Goal: Task Accomplishment & Management: Manage account settings

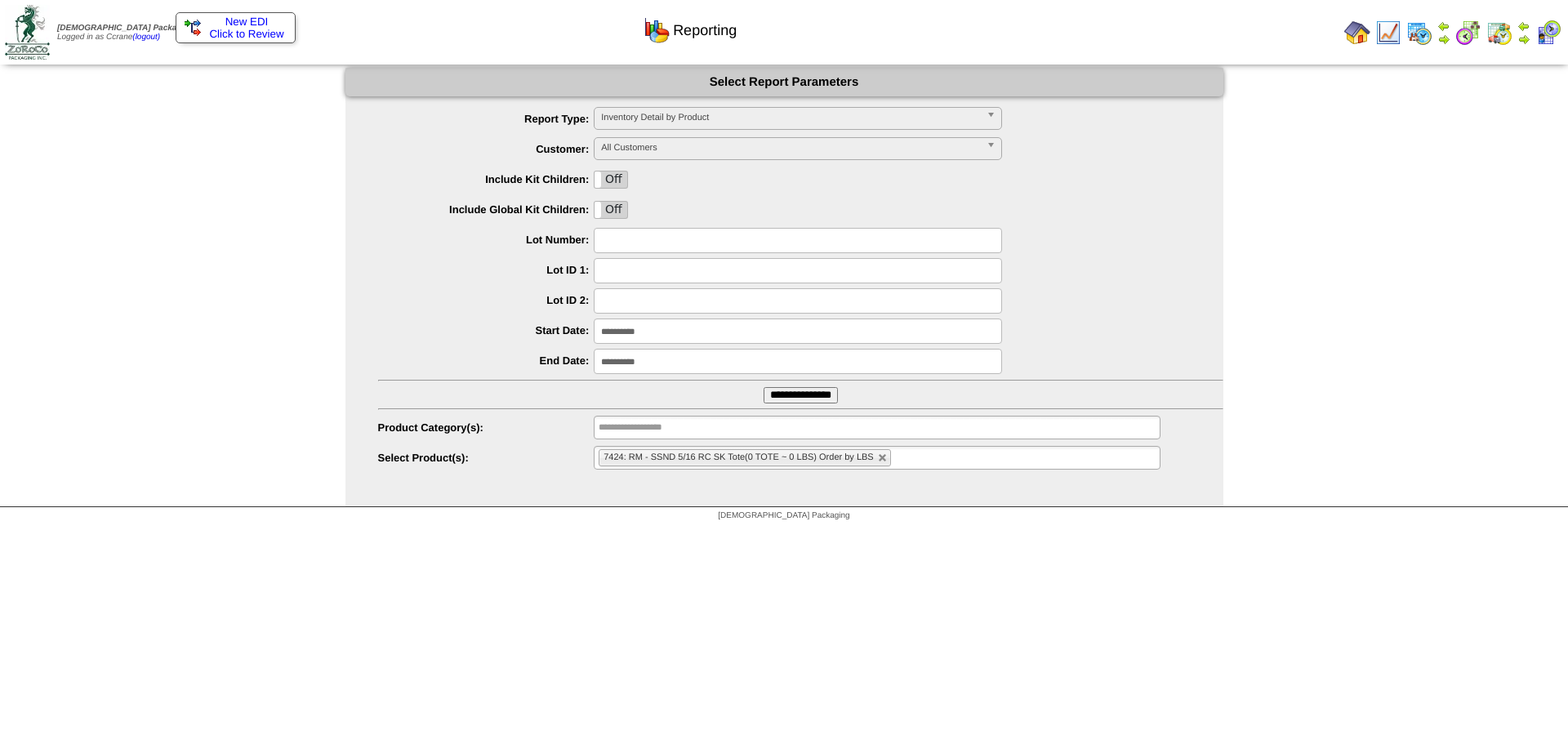
click at [1362, 28] on img at bounding box center [1357, 32] width 26 height 27
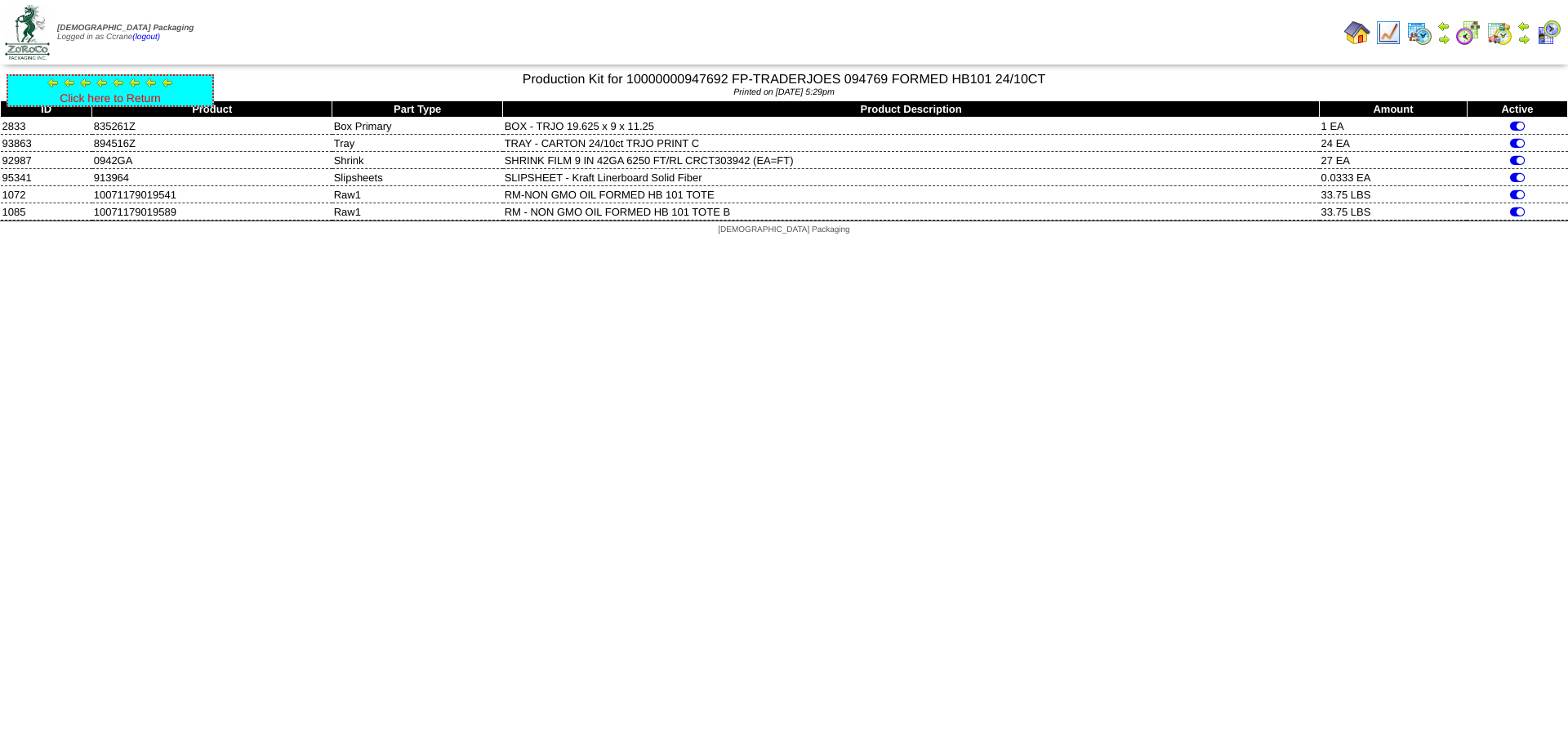
click at [101, 98] on link "Click here to Return" at bounding box center [110, 98] width 101 height 13
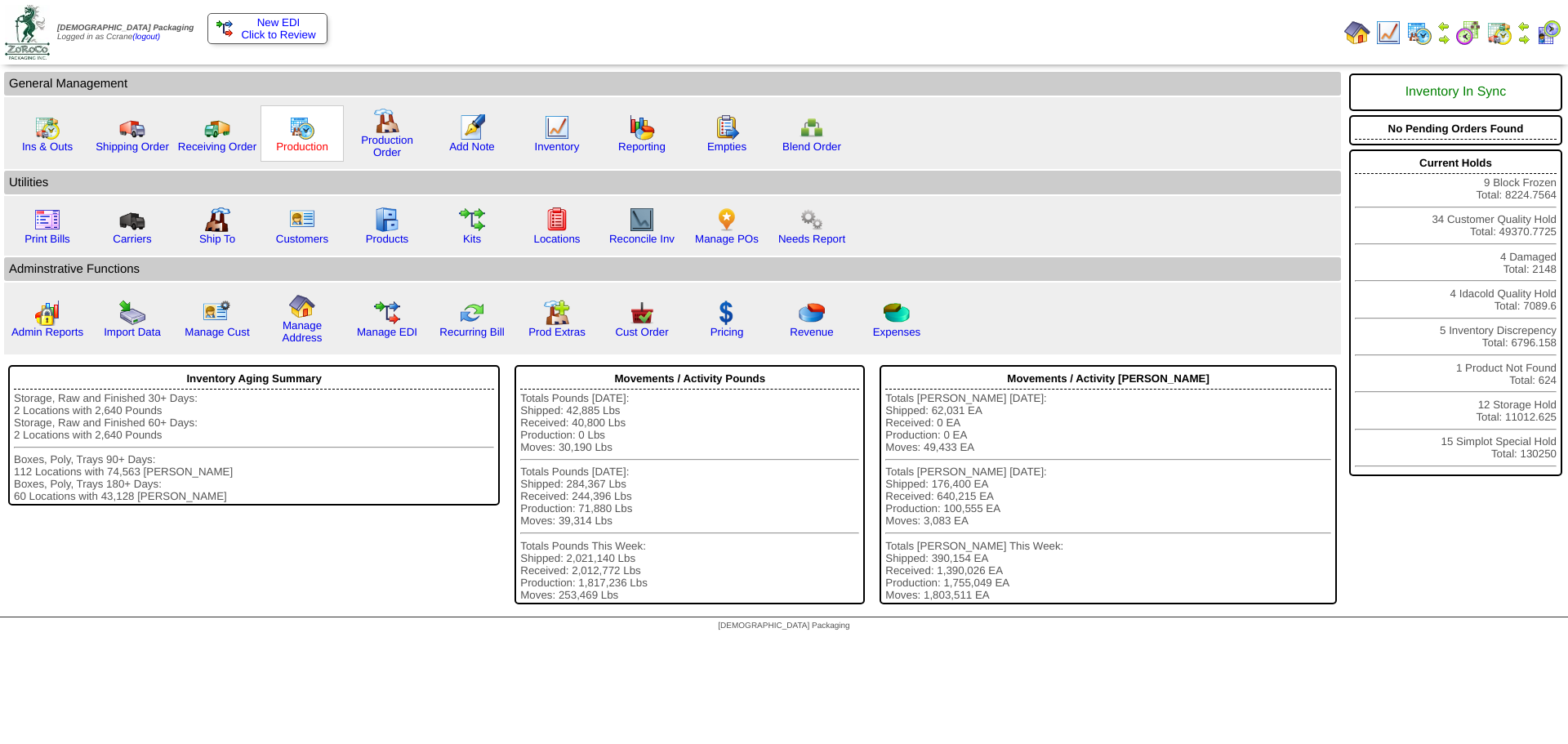
click at [301, 146] on link "Production" at bounding box center [302, 146] width 52 height 12
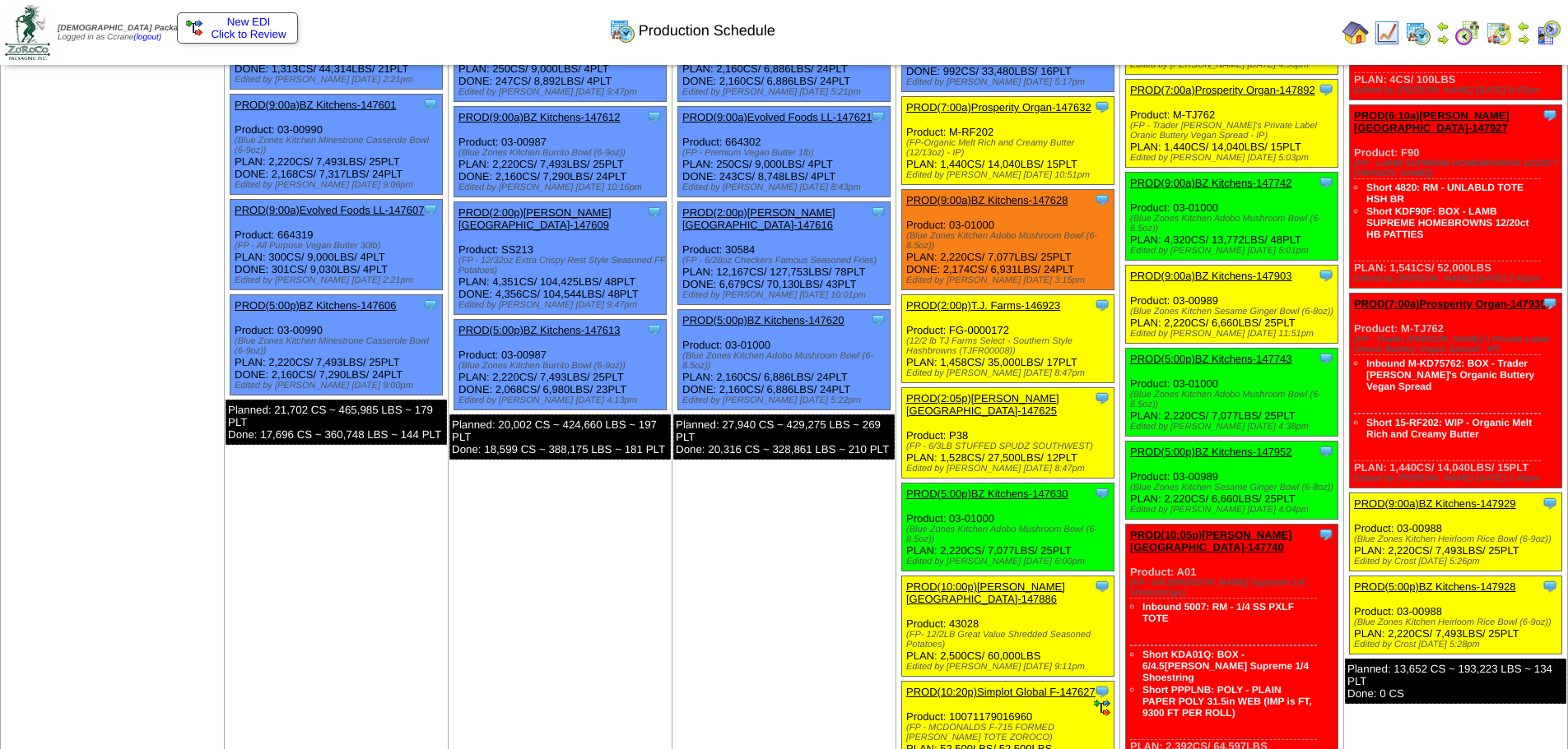
scroll to position [493, 0]
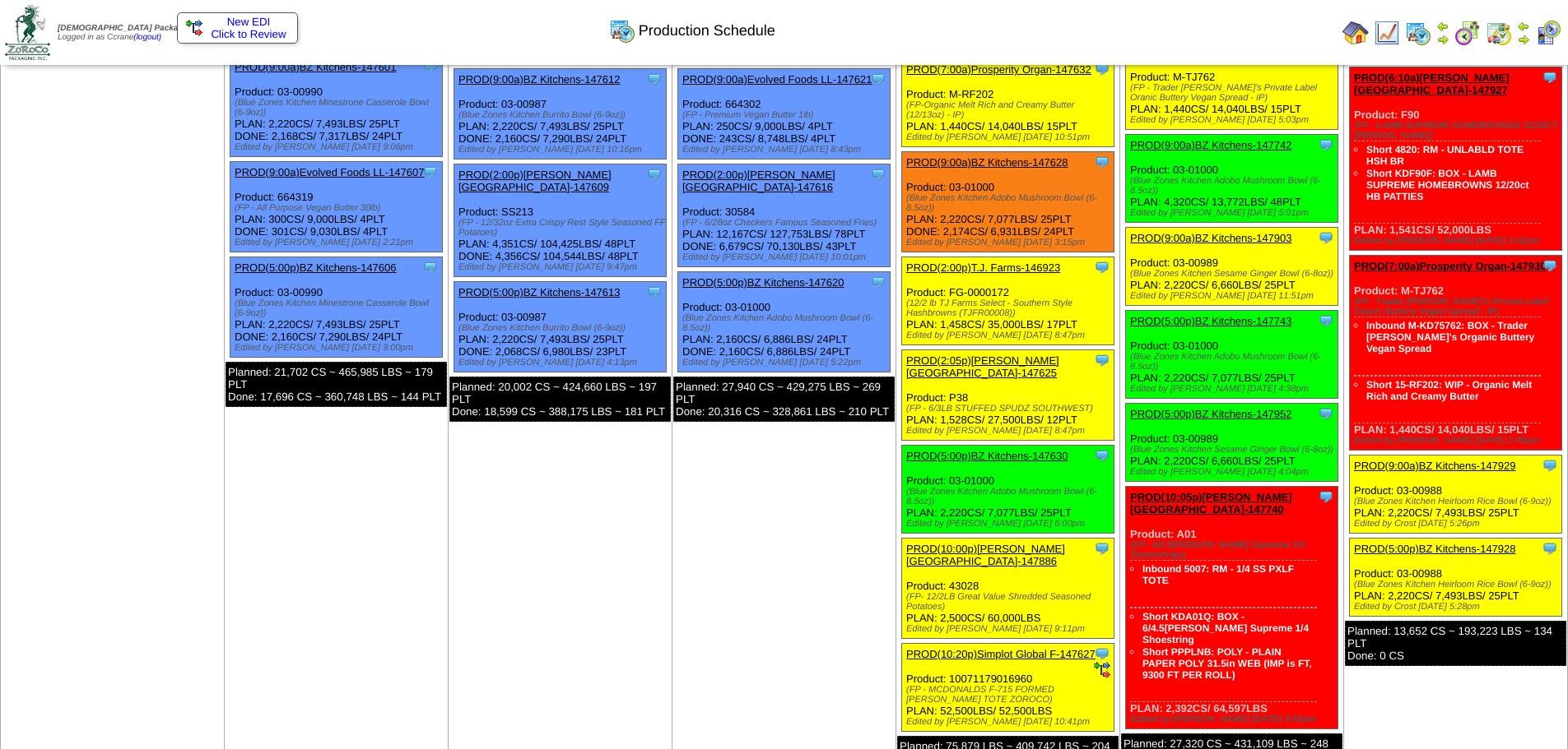
click at [980, 648] on link "PROD(10:20p)Simplot Global F-147627" at bounding box center [1001, 653] width 190 height 12
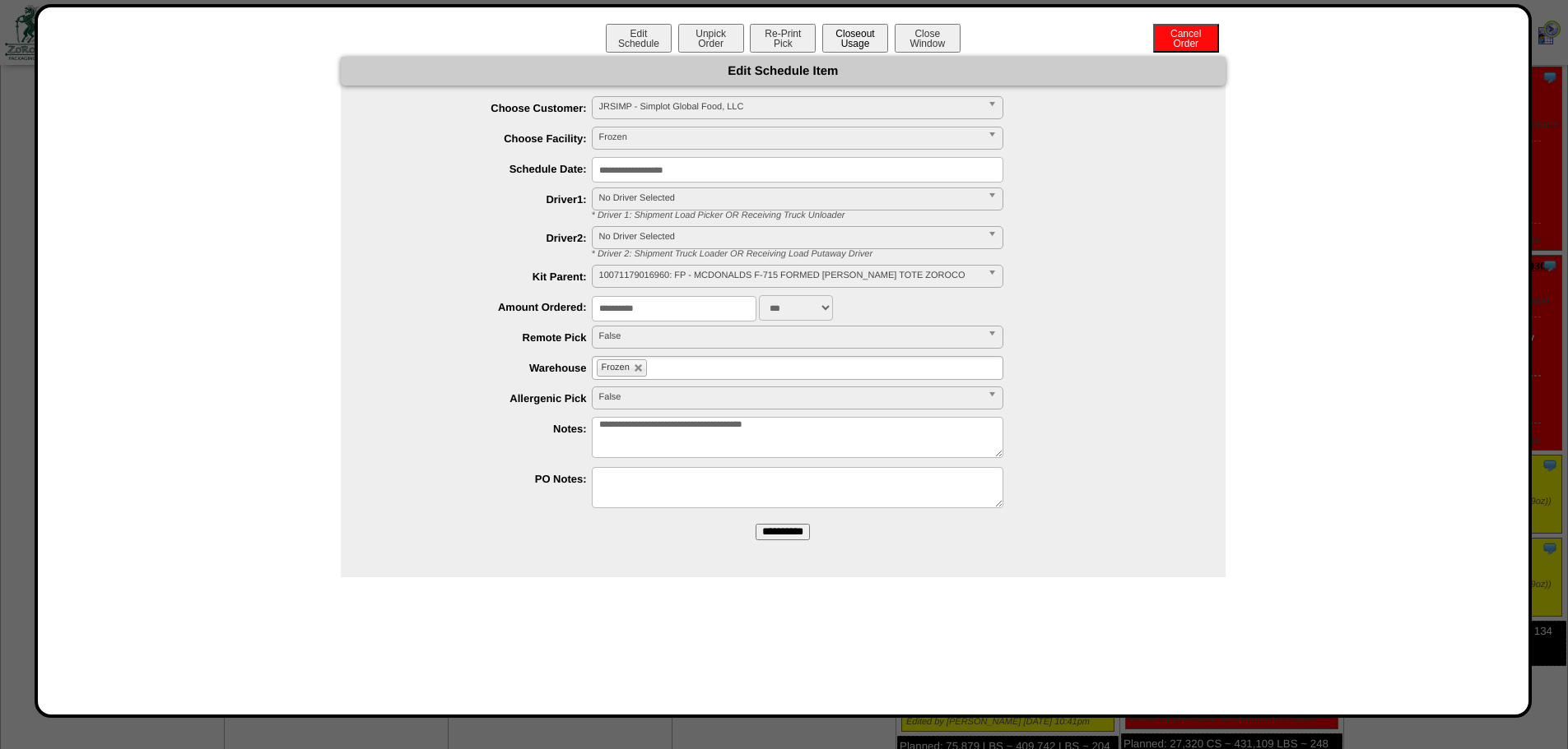
click at [860, 32] on button "Closeout Usage" at bounding box center [855, 38] width 66 height 29
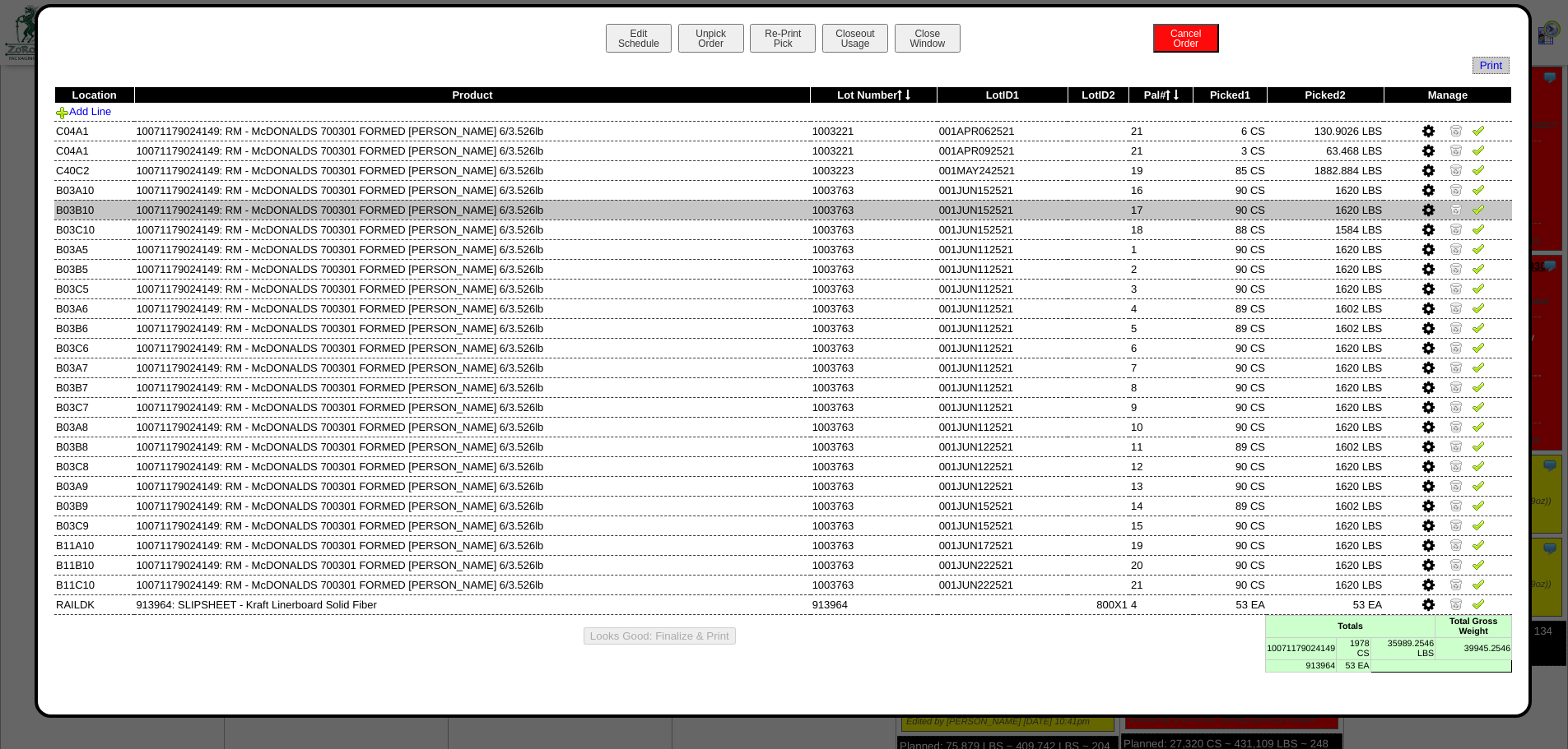
click at [190, 213] on td "10071179024149: RM - McDONALDS 700301 FORMED HB PATTY 6/3.526lb" at bounding box center [472, 209] width 676 height 19
copy td "10071179024149"
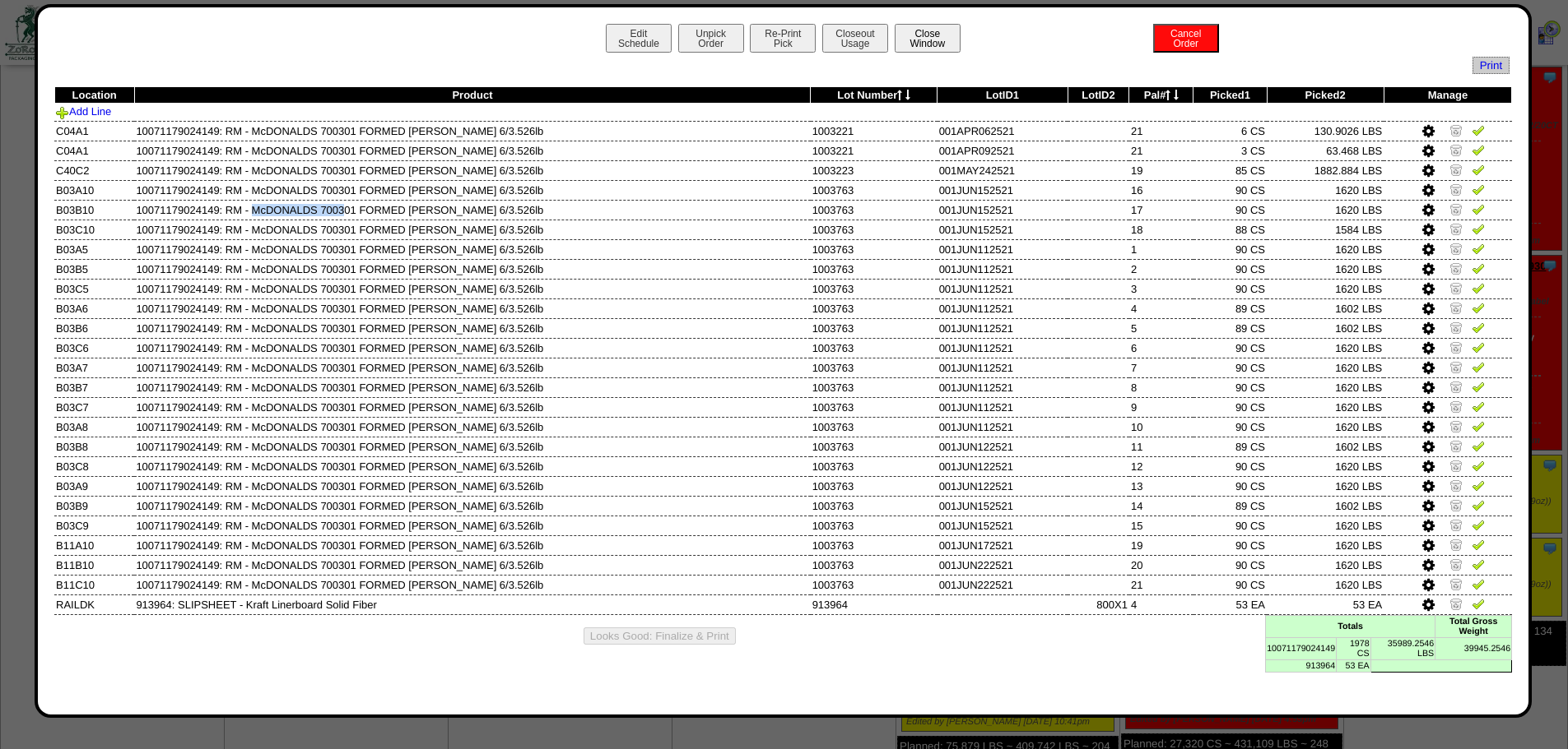
click at [935, 34] on button "Close Window" at bounding box center [928, 38] width 66 height 29
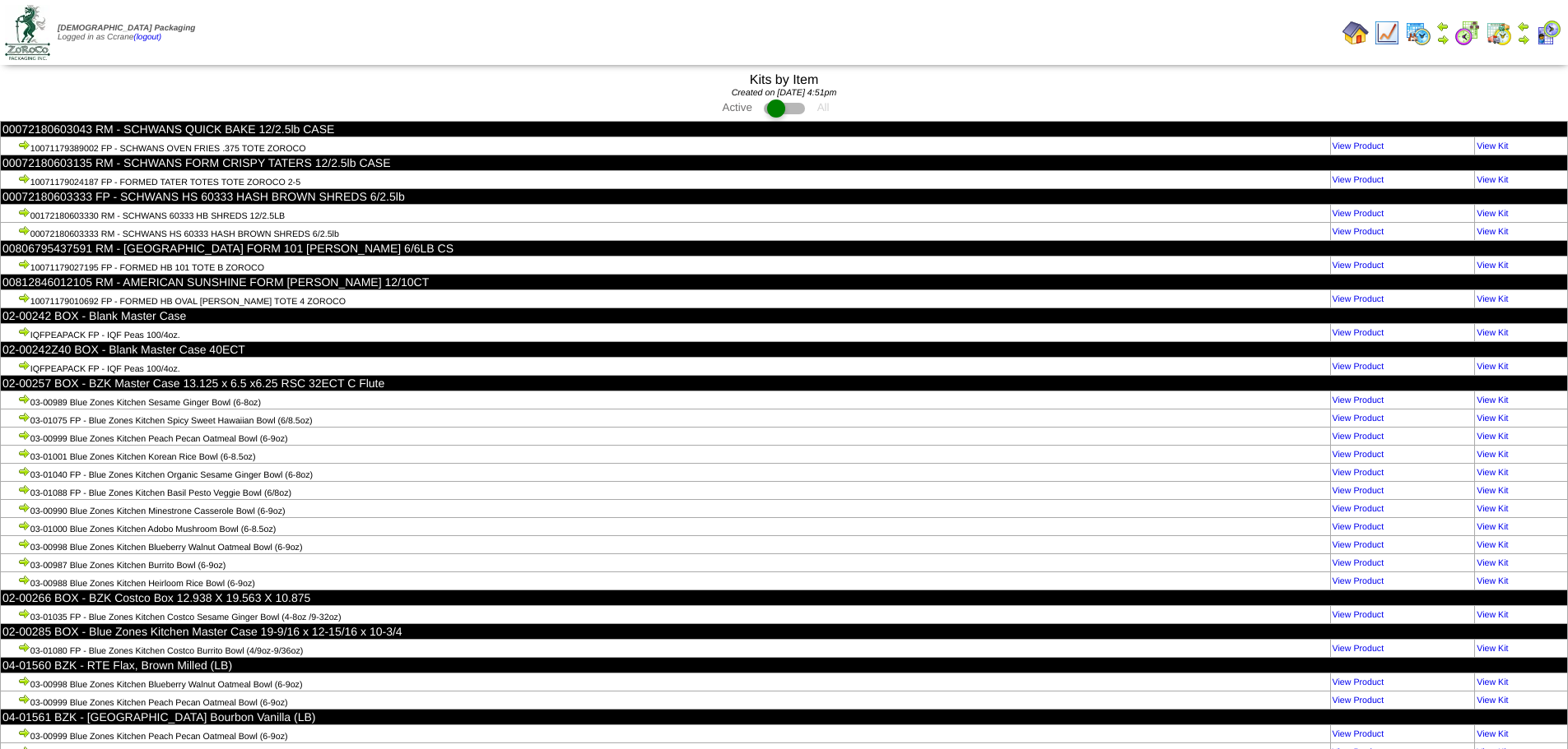
click at [1343, 27] on img at bounding box center [1355, 32] width 27 height 27
click at [1346, 24] on img at bounding box center [1355, 32] width 27 height 27
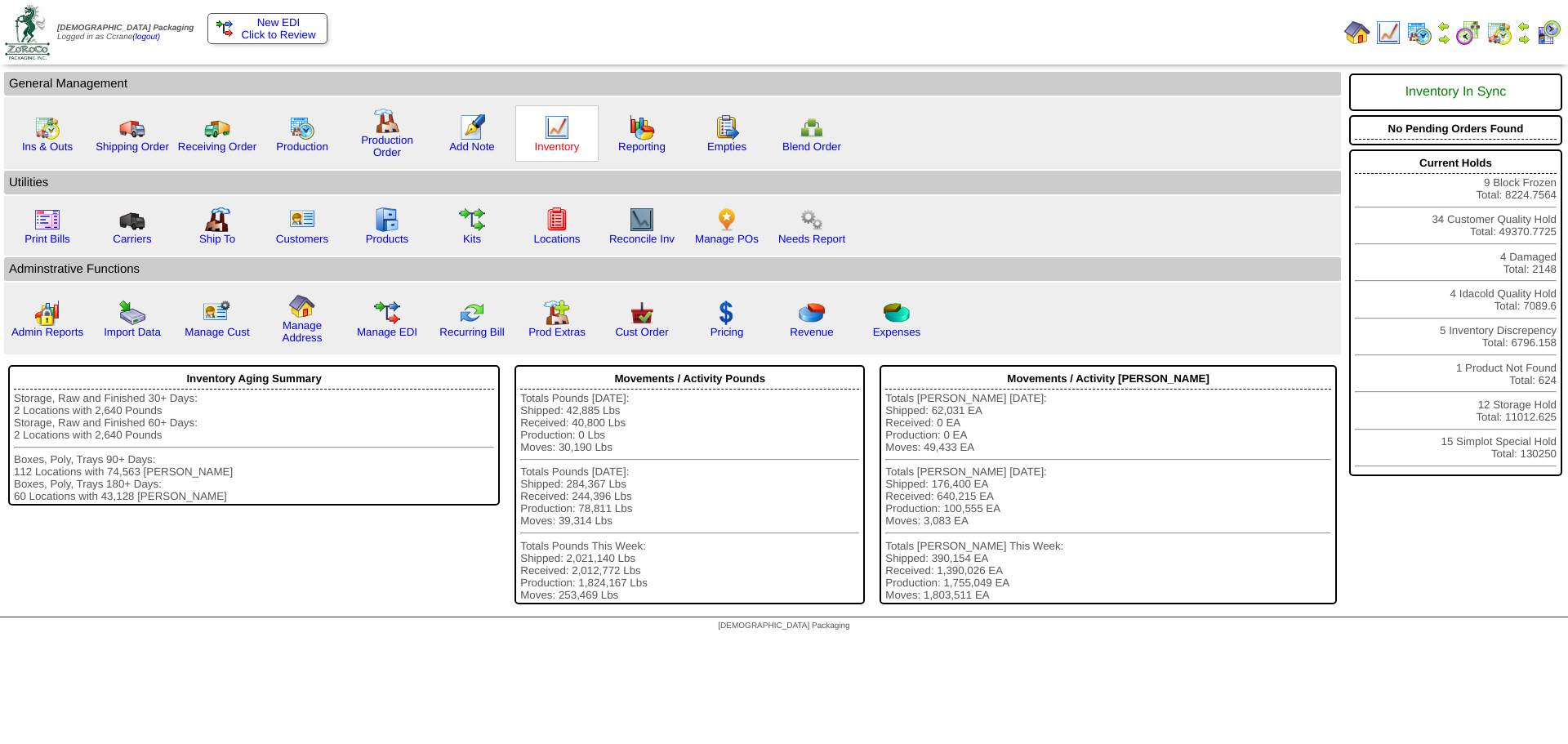
click at [557, 150] on link "Inventory" at bounding box center [556, 146] width 45 height 12
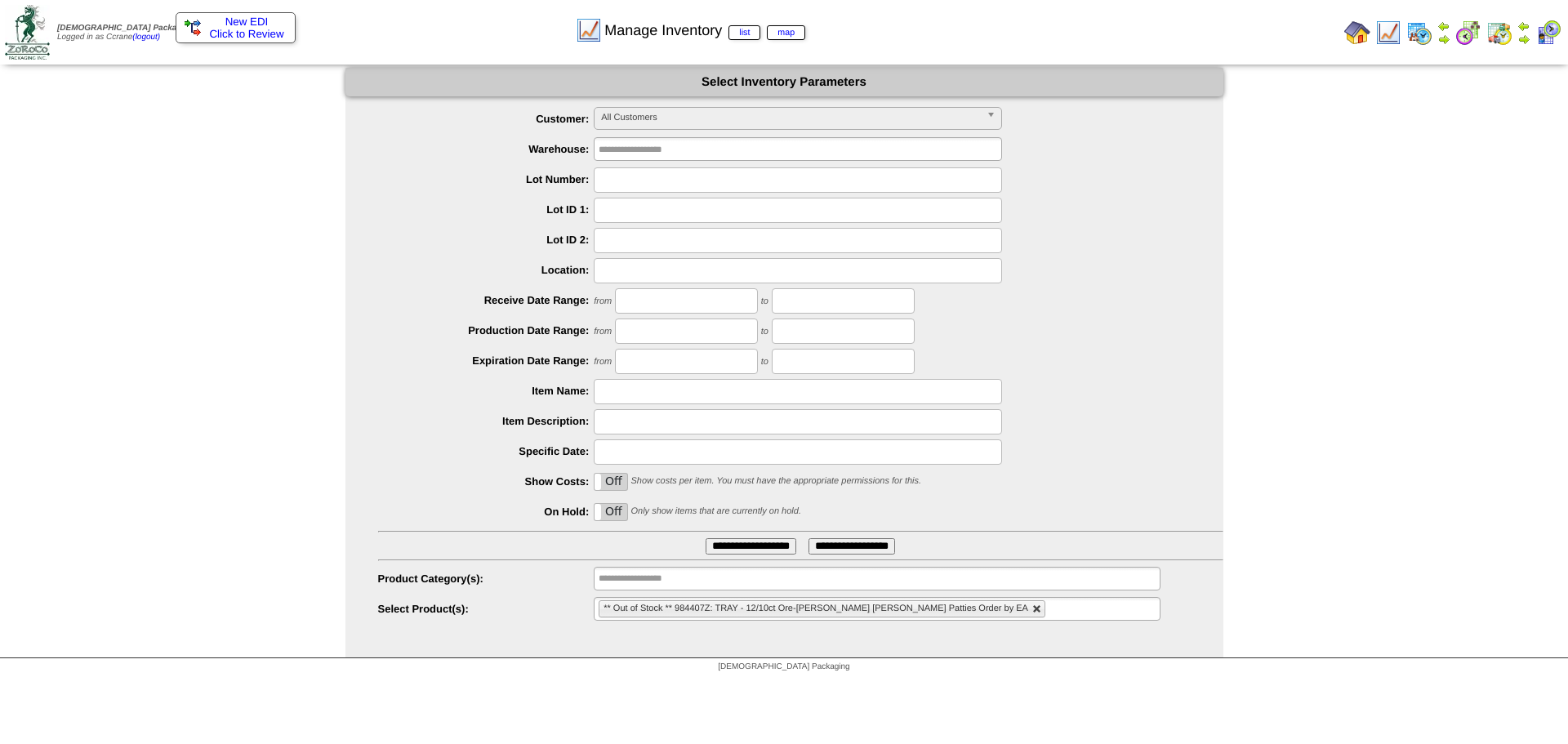
click at [1033, 612] on link at bounding box center [1037, 609] width 10 height 10
type input "**********"
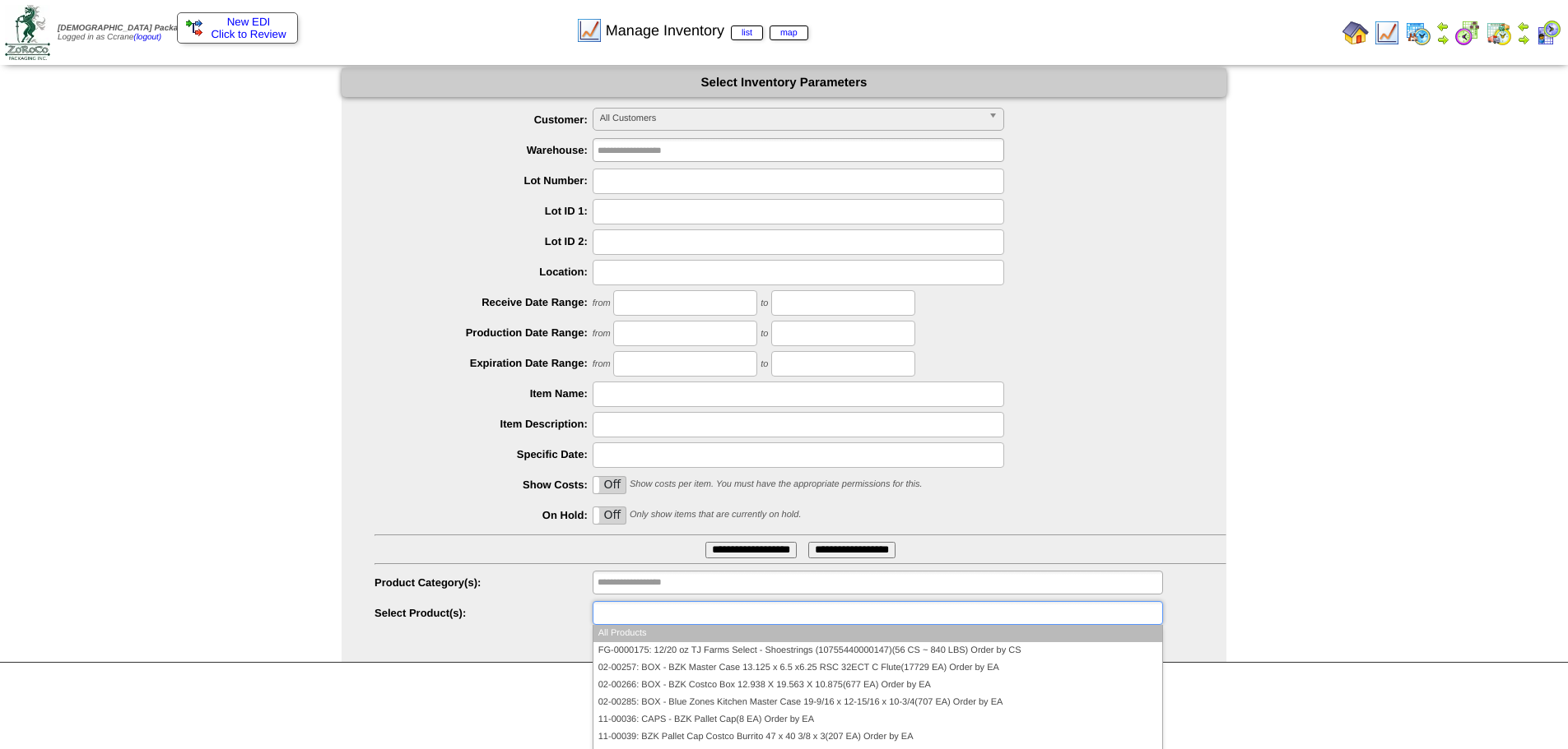
paste input "**********"
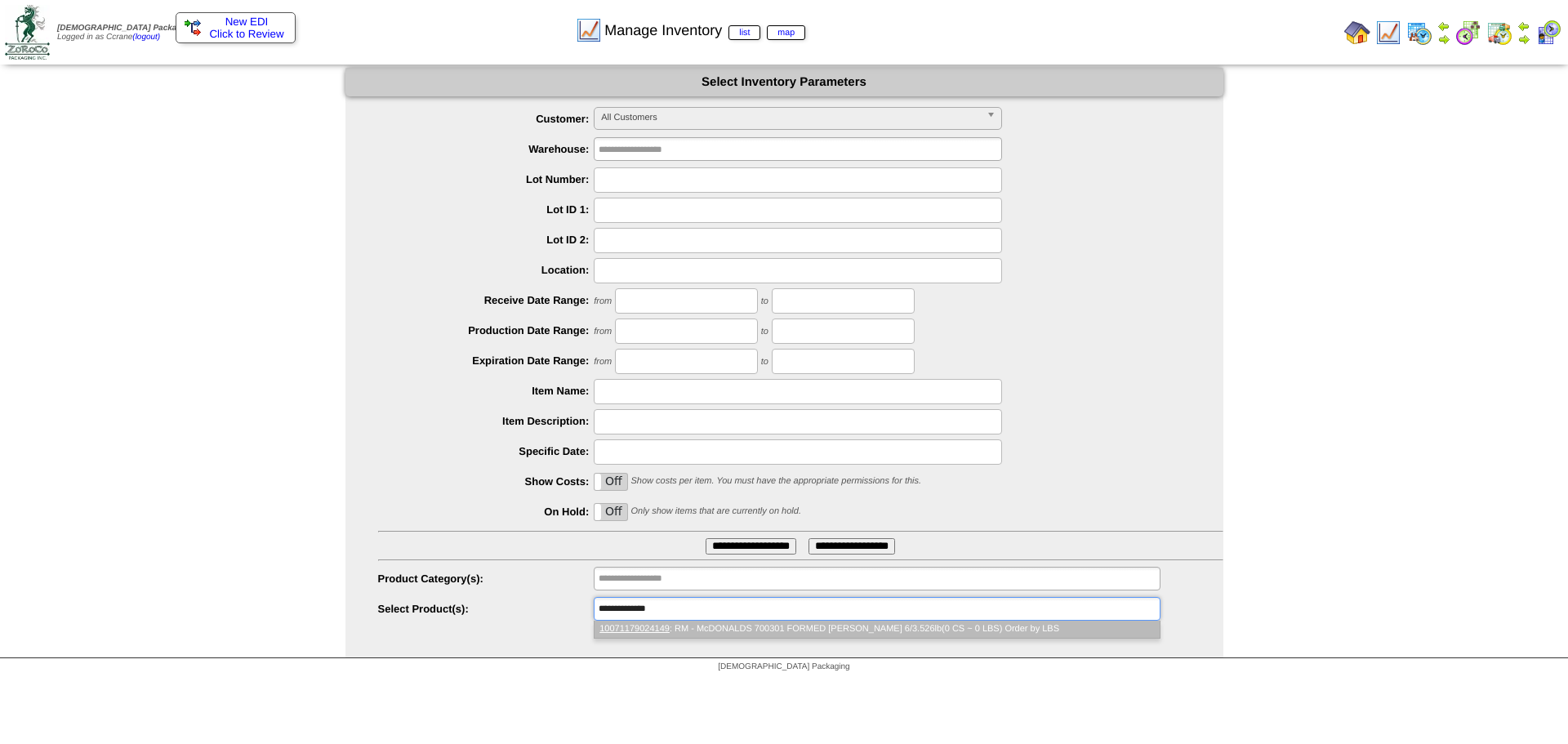
type input "**********"
click at [696, 631] on li "10071179024149 : RM - McDONALDS 700301 FORMED HB PATTY 6/3.526lb(0 CS ~ 0 LBS) …" at bounding box center [877, 629] width 565 height 17
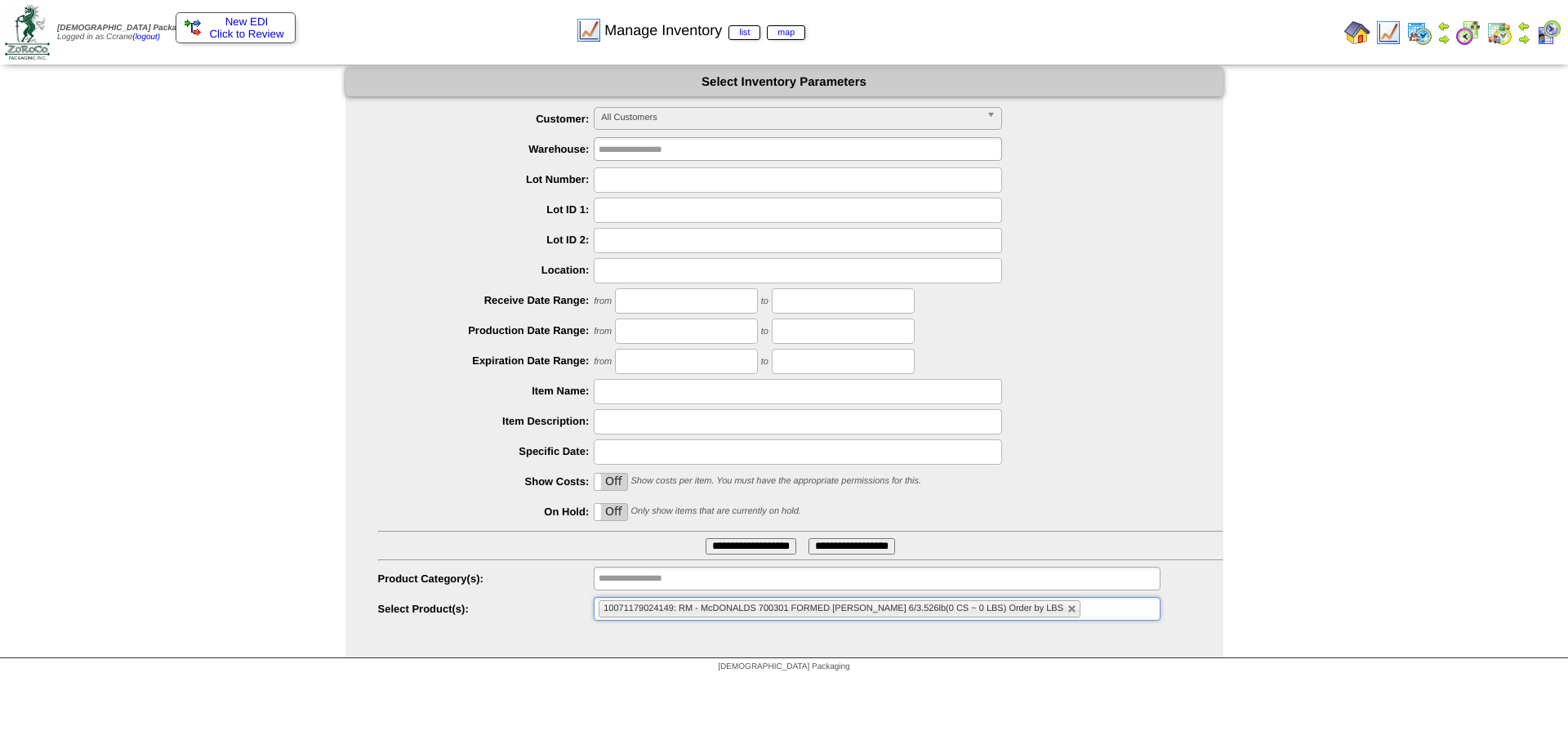
click at [723, 542] on input "**********" at bounding box center [750, 547] width 90 height 16
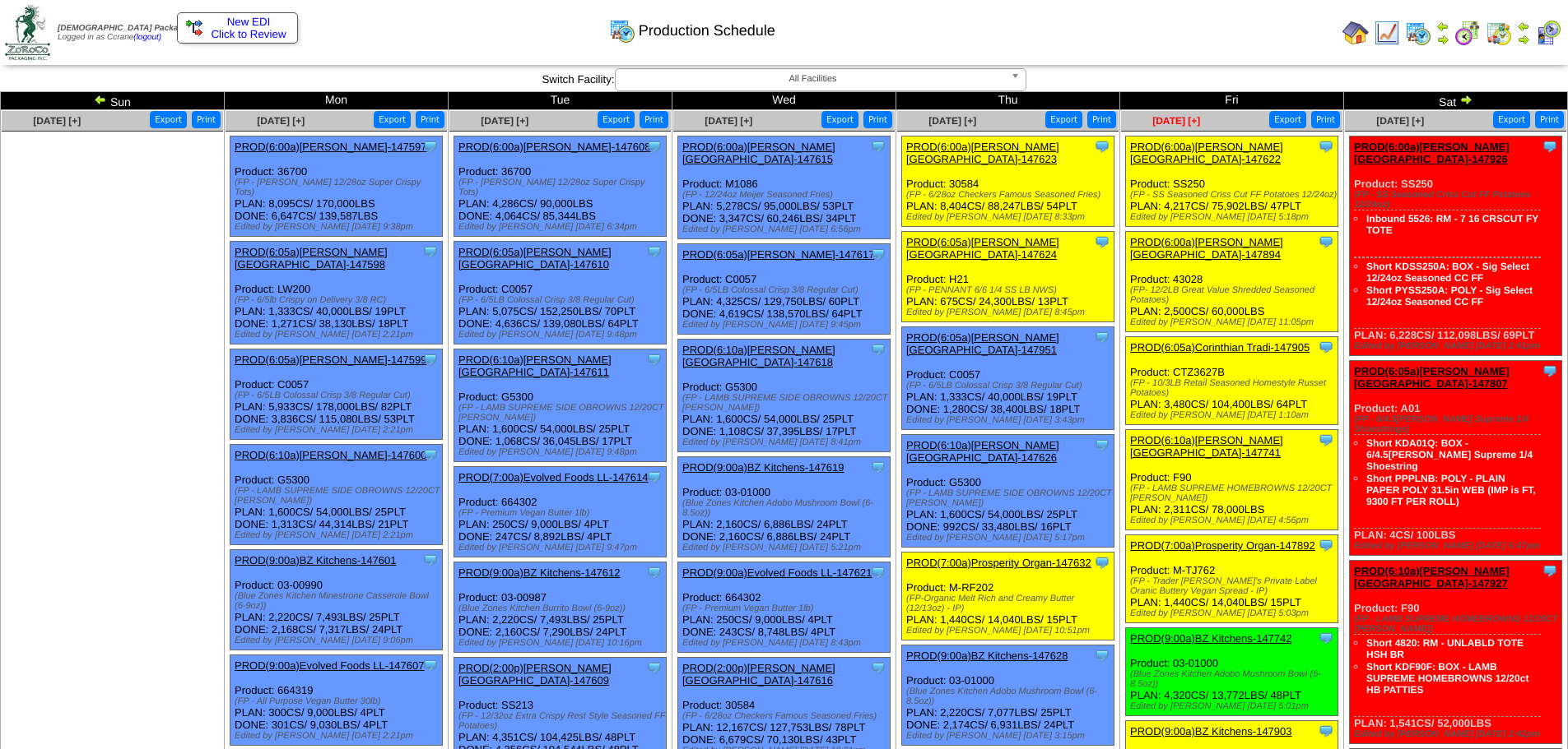
click at [1184, 120] on span "[DATE] [+]" at bounding box center [1176, 121] width 48 height 12
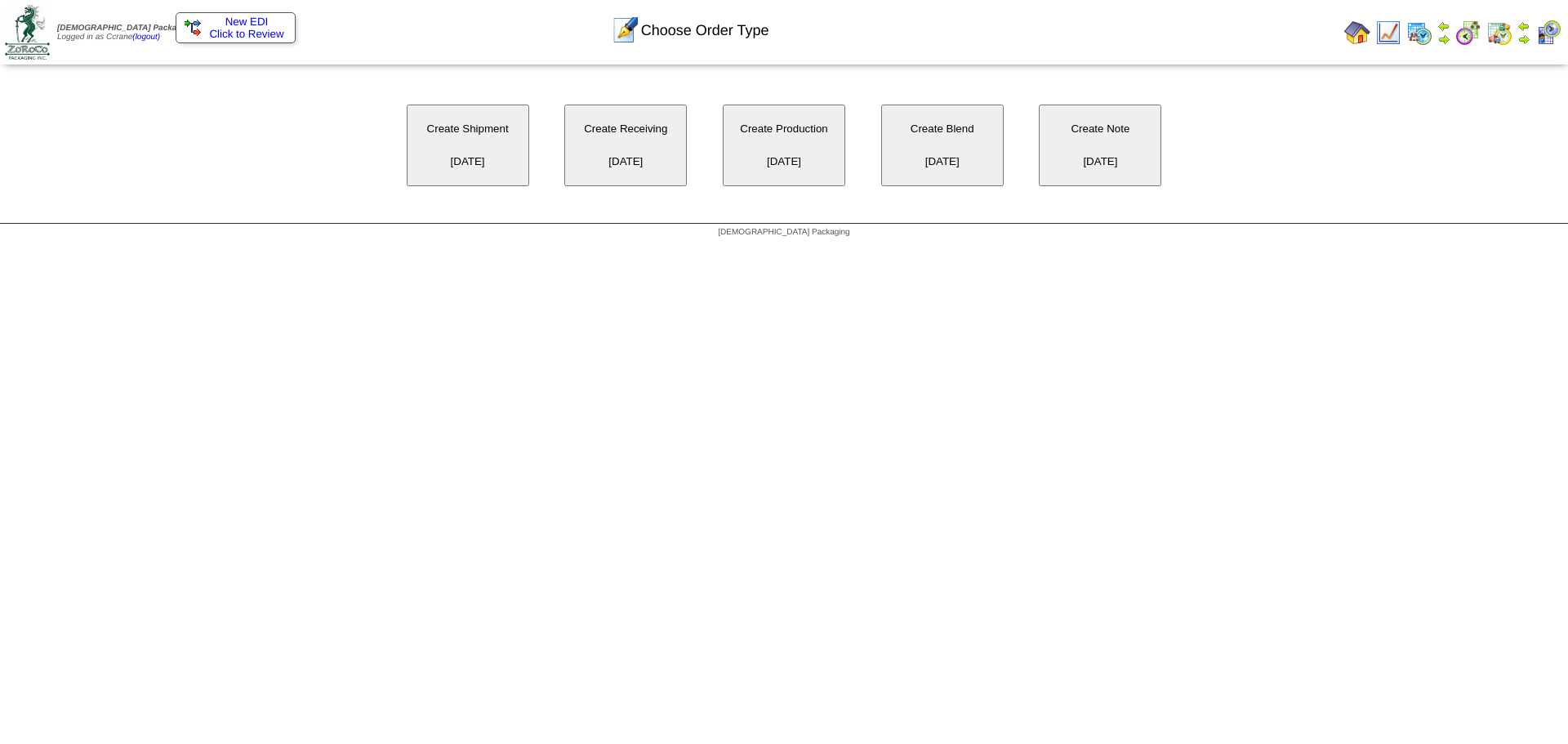
click at [476, 156] on button "Create Shipment [DATE]" at bounding box center [468, 144] width 122 height 81
click at [791, 133] on button "Create Production 10/10/2025" at bounding box center [784, 144] width 122 height 81
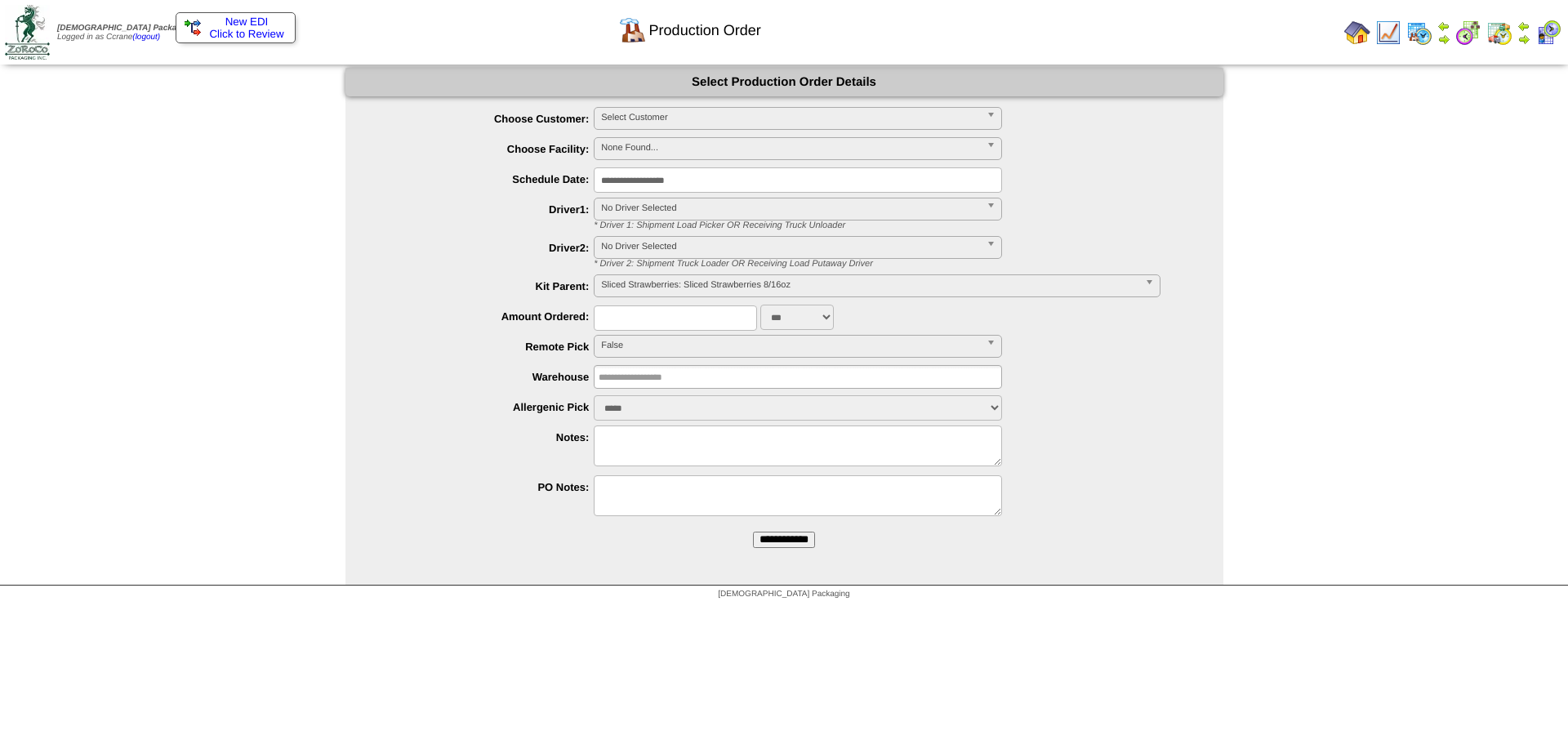
click at [651, 118] on span "Select Customer" at bounding box center [790, 117] width 379 height 19
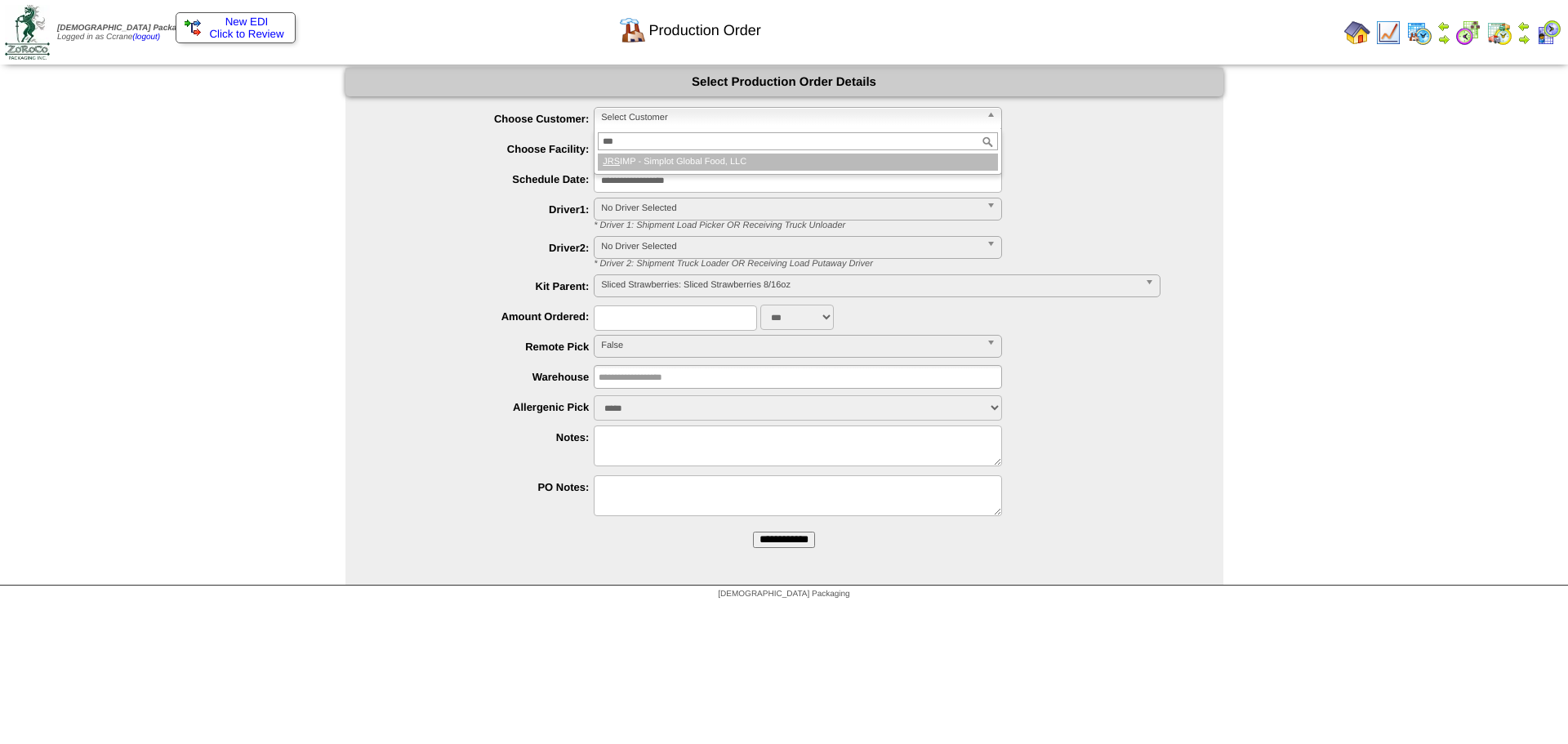
type input "***"
click at [682, 154] on div "***" at bounding box center [798, 141] width 407 height 25
click at [681, 160] on li "JRS IMP - Simplot Global Food, LLC" at bounding box center [798, 162] width 400 height 17
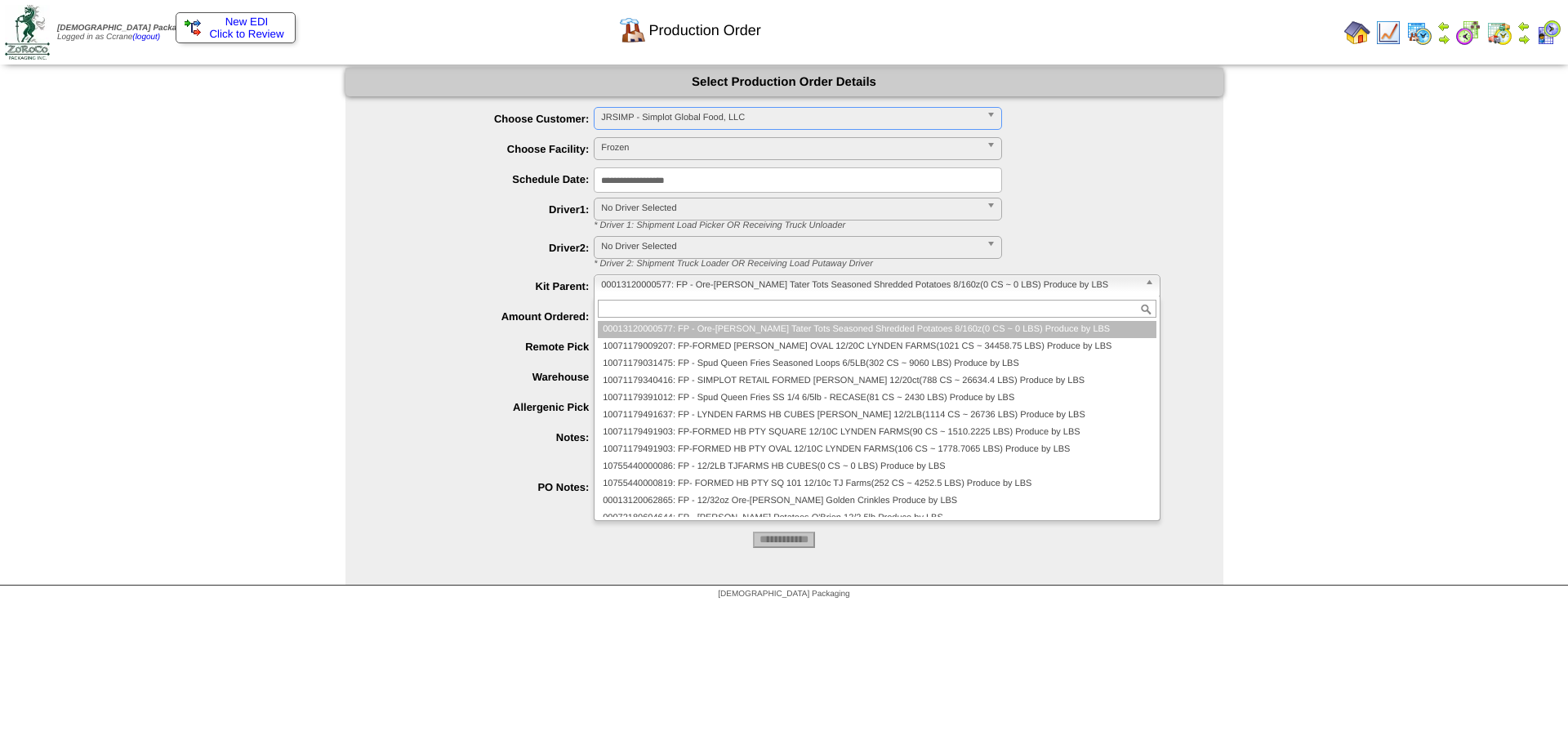
click at [662, 282] on span "00013120000577: FP - Ore-Ida Crispy Tater Tots Seasoned Shredded Potatoes 8/160…" at bounding box center [869, 284] width 536 height 19
paste input "**********"
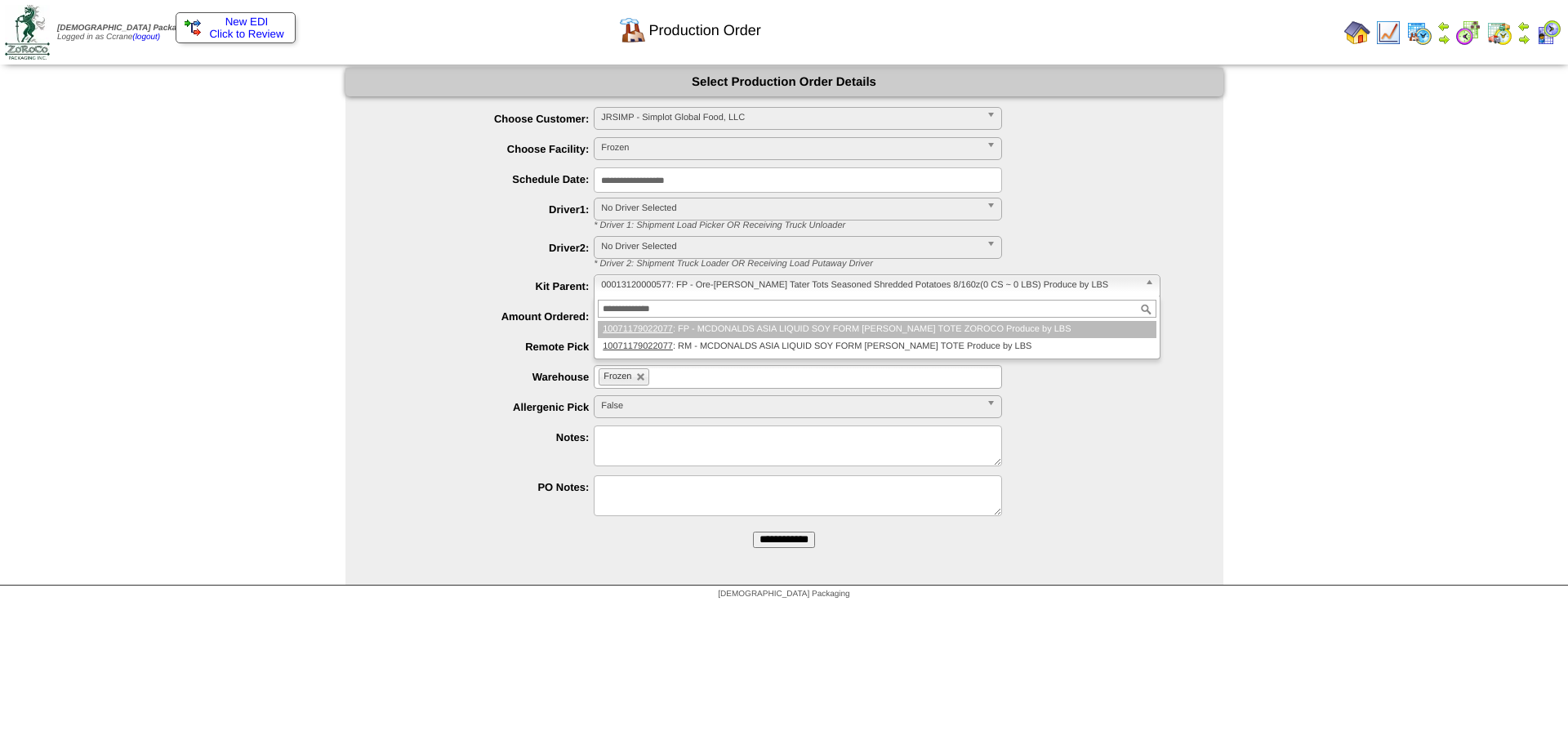
type input "**********"
click at [719, 329] on li "10071179022077 : FP - MCDONALDS ASIA LIQUID SOY FORM HB MAC PATTY TOTE ZOROCO P…" at bounding box center [876, 329] width 557 height 17
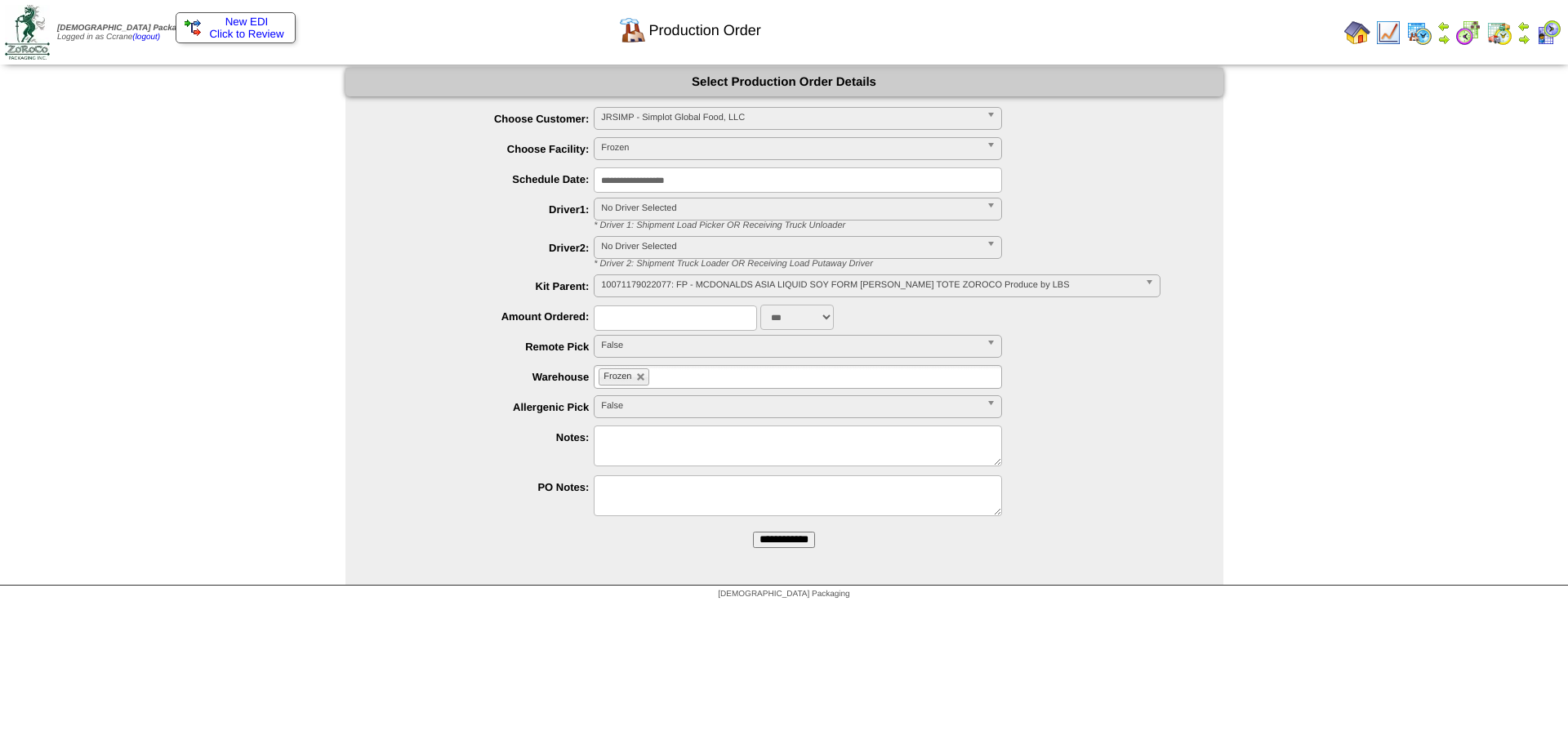
click at [688, 318] on input "text" at bounding box center [675, 318] width 164 height 26
type input "*****"
click at [382, 307] on div "***** *** **" at bounding box center [800, 317] width 845 height 26
click at [794, 543] on input "**********" at bounding box center [784, 540] width 62 height 16
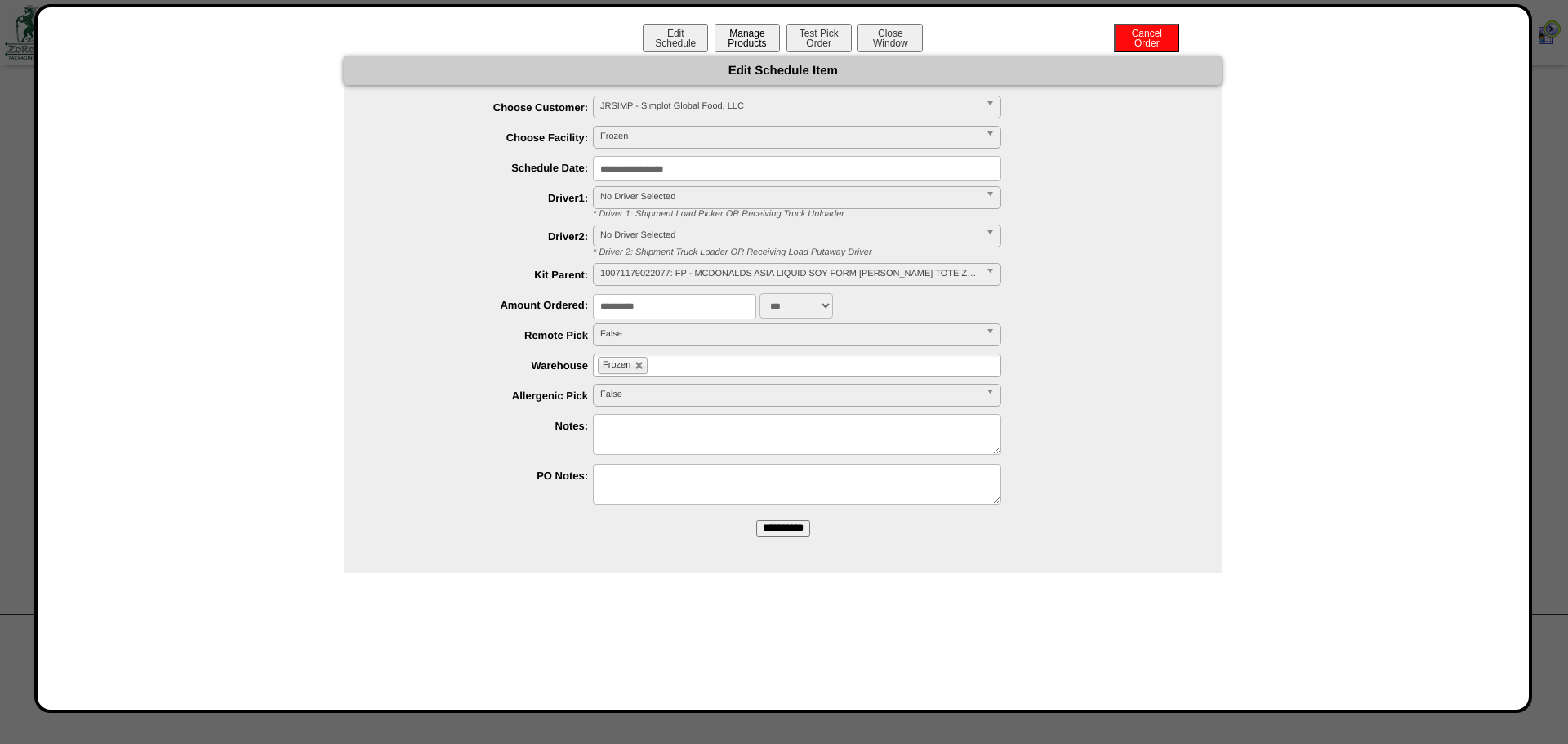
click at [759, 47] on button "Manage Products" at bounding box center [747, 37] width 66 height 28
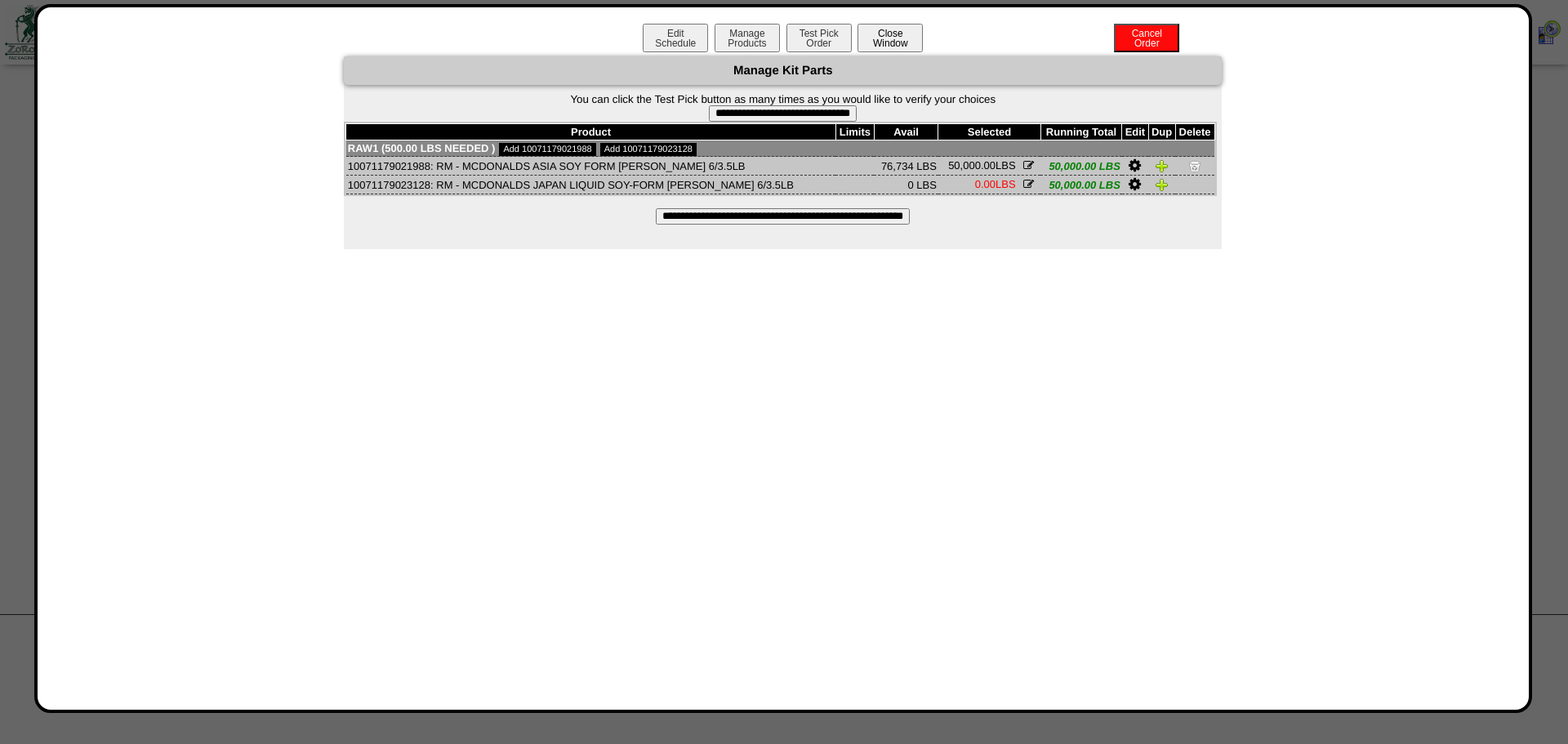
click at [877, 42] on button "Close Window" at bounding box center [890, 37] width 66 height 28
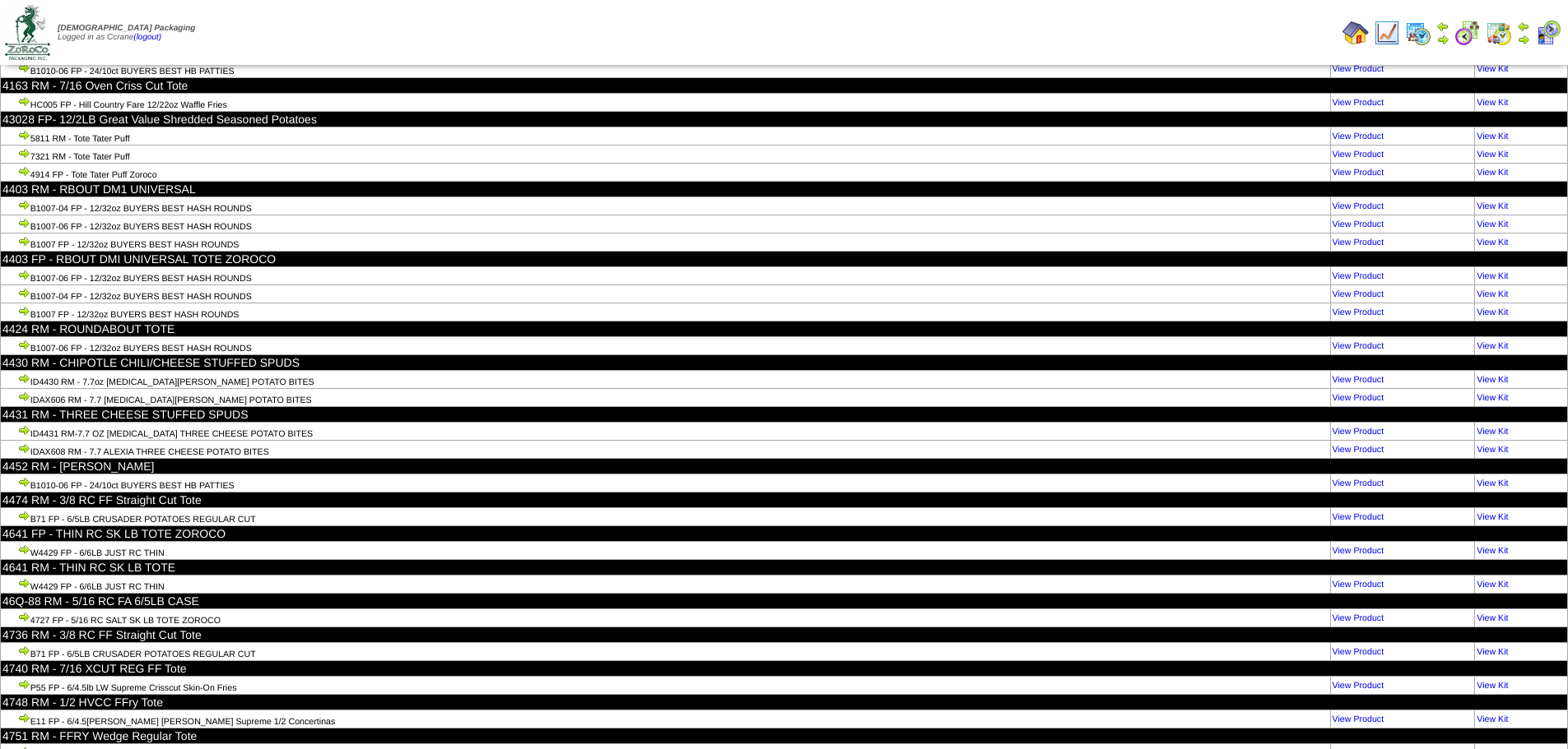
scroll to position [38282, 0]
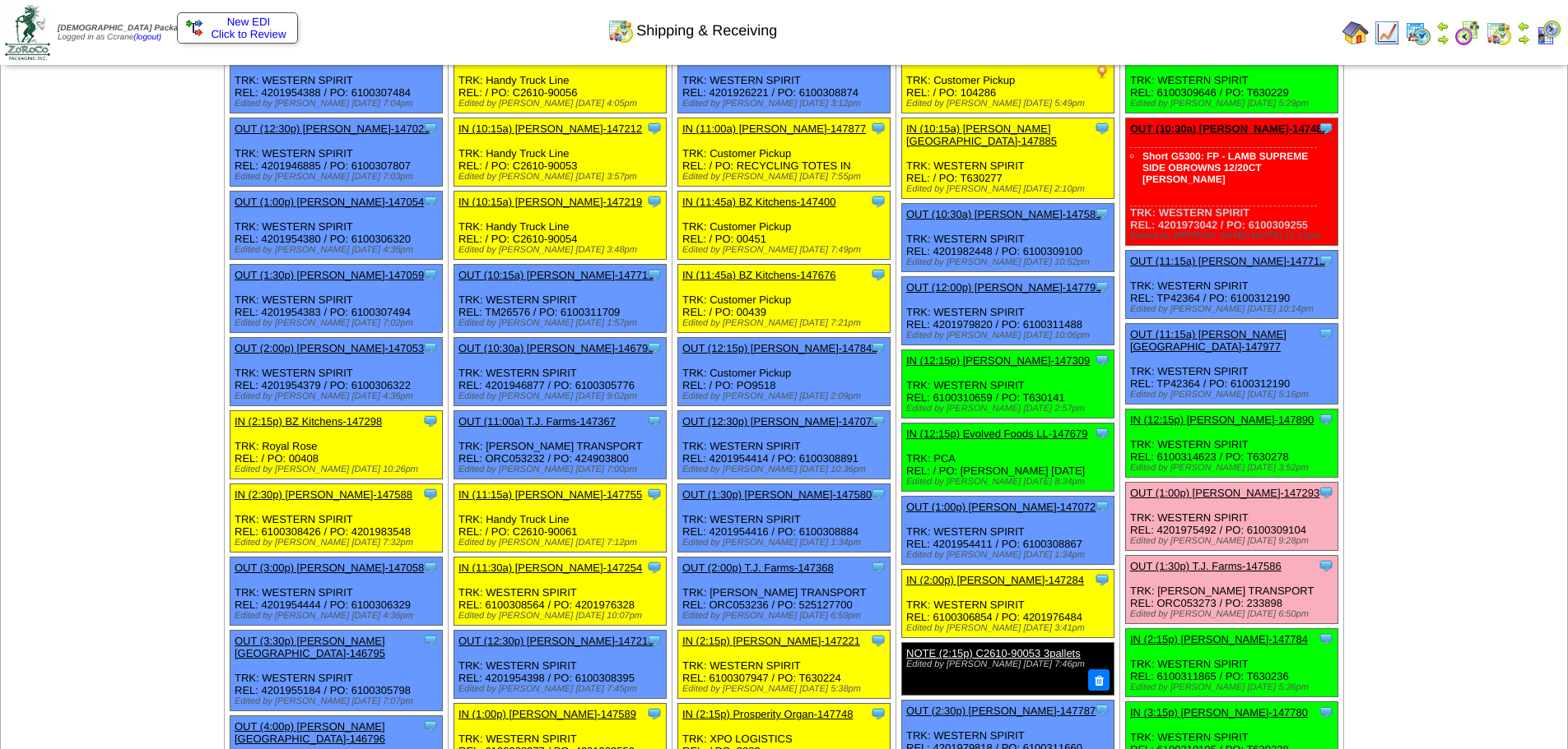
scroll to position [411, 0]
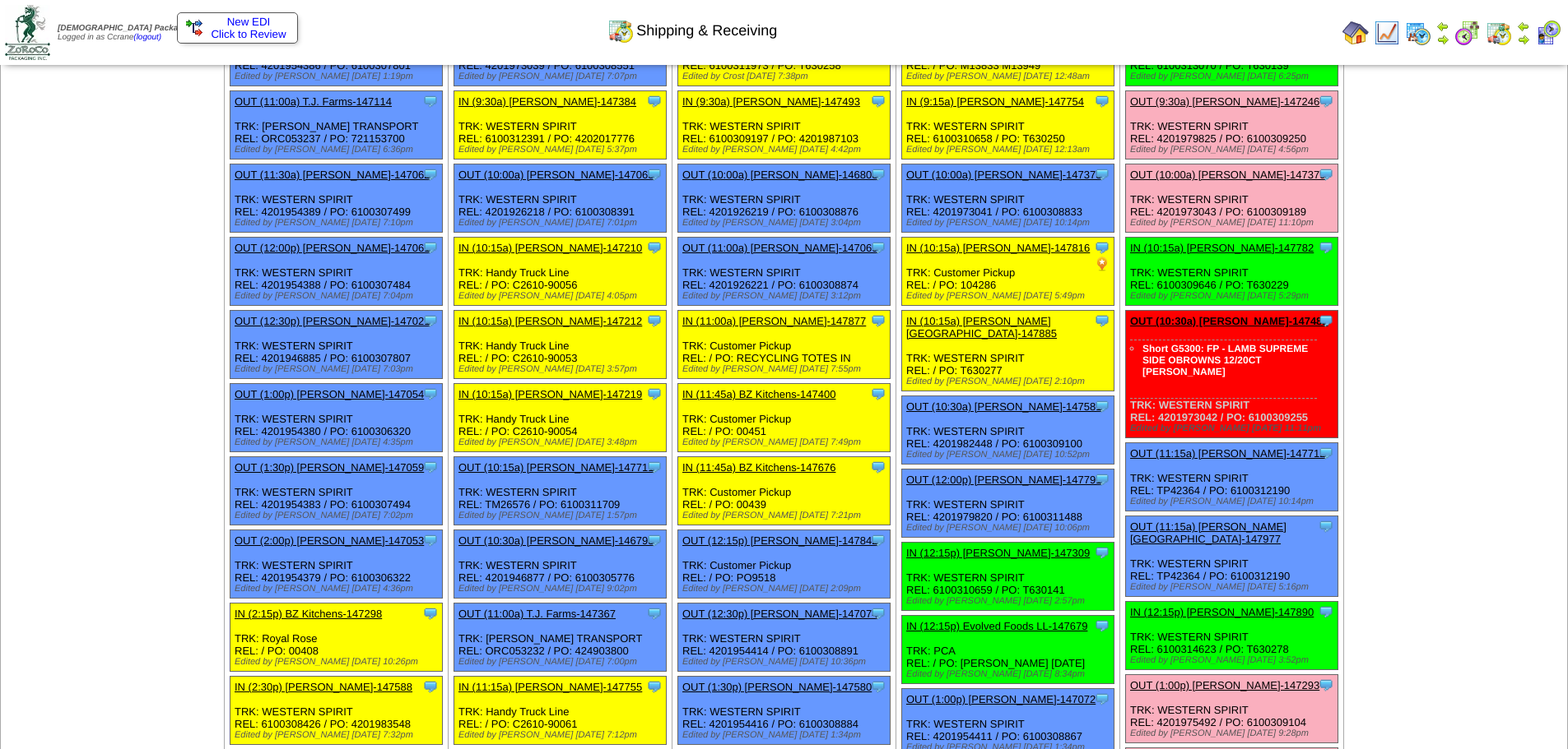
drag, startPoint x: 1314, startPoint y: 407, endPoint x: 1202, endPoint y: 412, distance: 112.1
click at [1202, 412] on div "Clone Item OUT (10:30a) [PERSON_NAME]-147482 [PERSON_NAME][GEOGRAPHIC_DATA] Sch…" at bounding box center [1232, 374] width 213 height 128
drag, startPoint x: 1317, startPoint y: 405, endPoint x: 1155, endPoint y: 405, distance: 162.0
click at [1155, 405] on div "Clone Item OUT (10:30a) Lamb-Weston-147482 Lamb-Weston ScheduleID: 147482 1152 …" at bounding box center [1232, 374] width 213 height 128
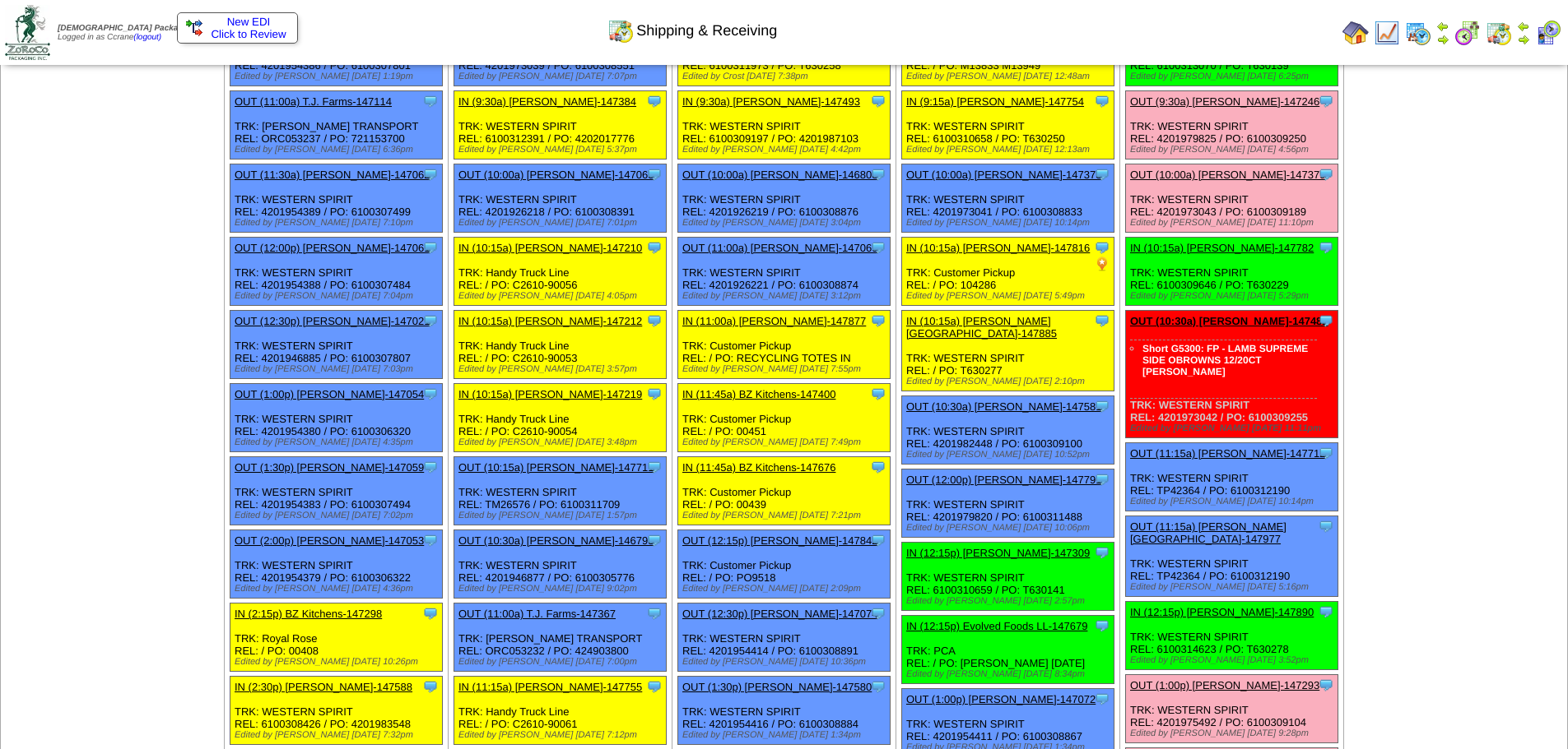
copy div "4201973042 / PO: 6100309255"
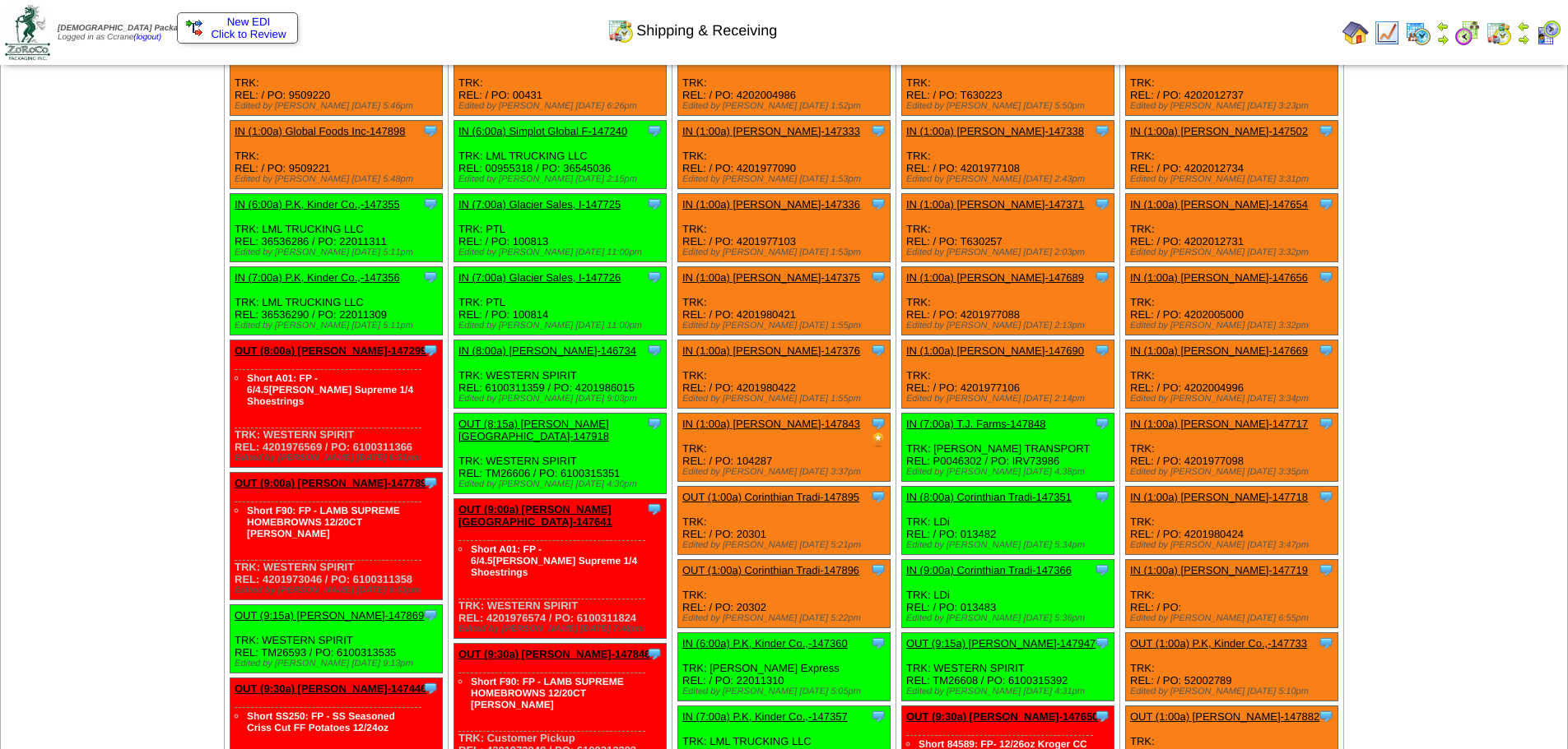
scroll to position [2467, 0]
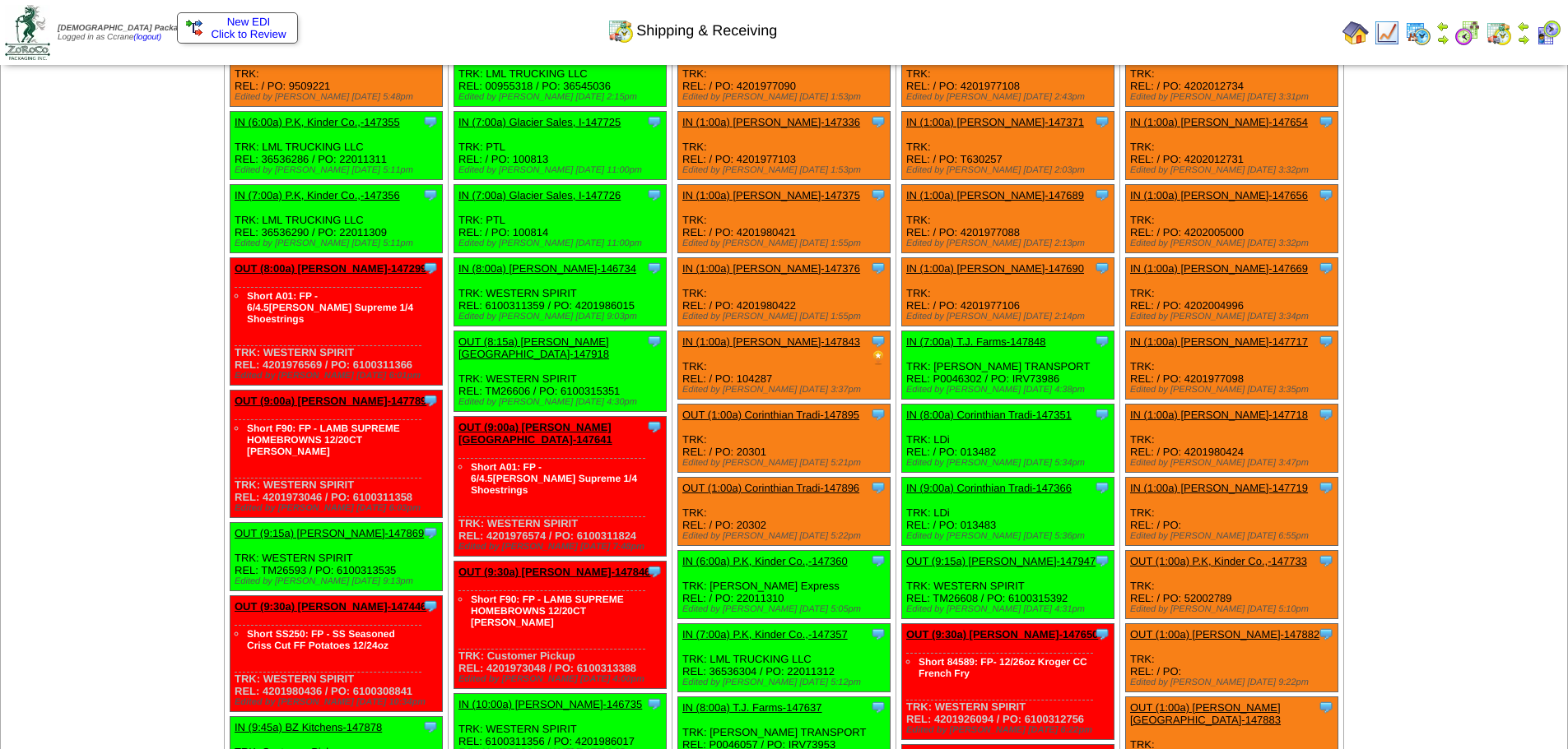
drag, startPoint x: 416, startPoint y: 470, endPoint x: 311, endPoint y: 469, distance: 105.0
click at [311, 469] on div "Clone Item OUT (9:00a) Lamb-Weston-147789 Lamb-Weston ScheduleID: 147789 1152 C…" at bounding box center [336, 455] width 213 height 128
drag, startPoint x: 412, startPoint y: 473, endPoint x: 265, endPoint y: 472, distance: 147.0
click at [265, 472] on div "Clone Item OUT (9:00a) Lamb-Weston-147789 Lamb-Weston ScheduleID: 147789 1152 C…" at bounding box center [336, 455] width 213 height 128
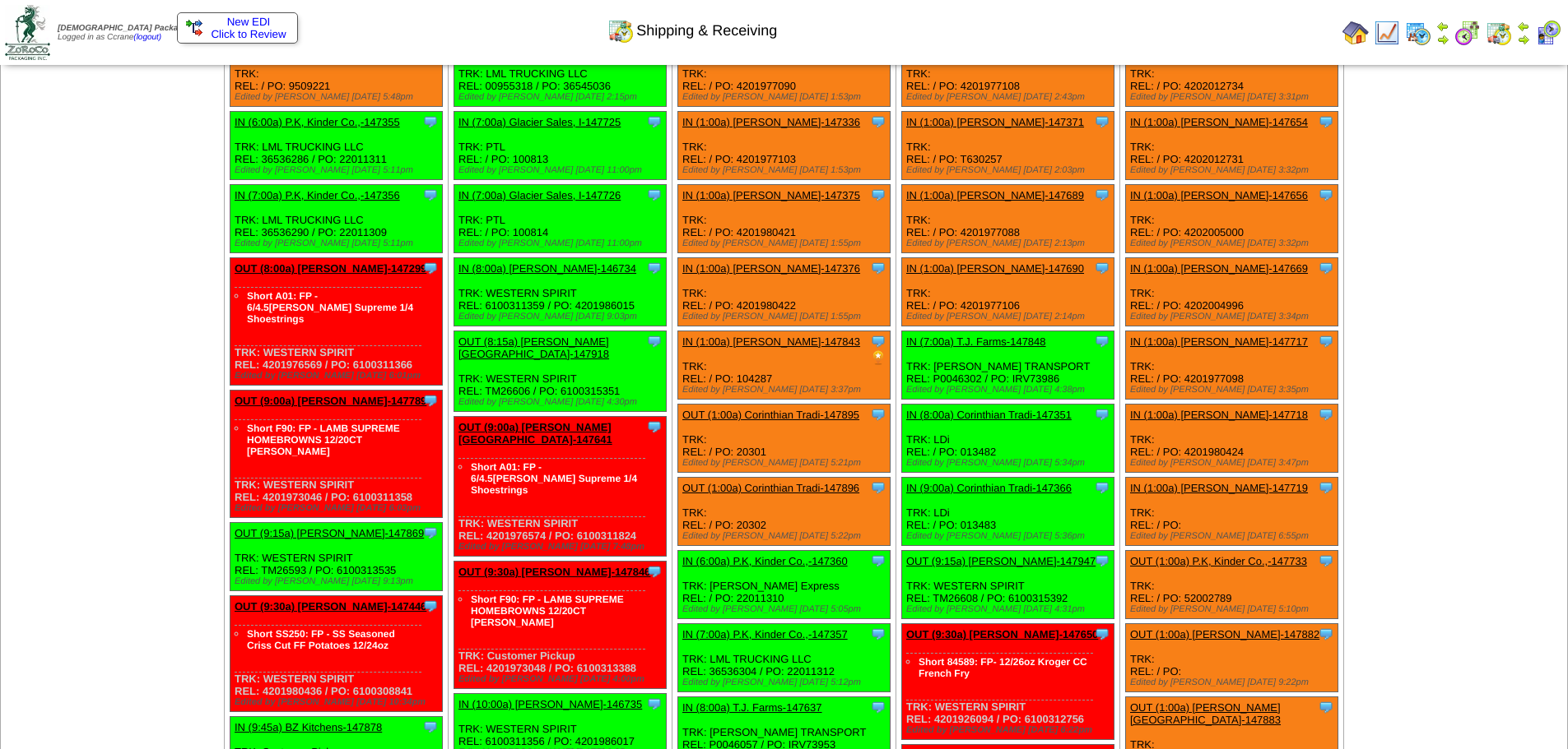
copy div "4201973046 / PO: 6100311358"
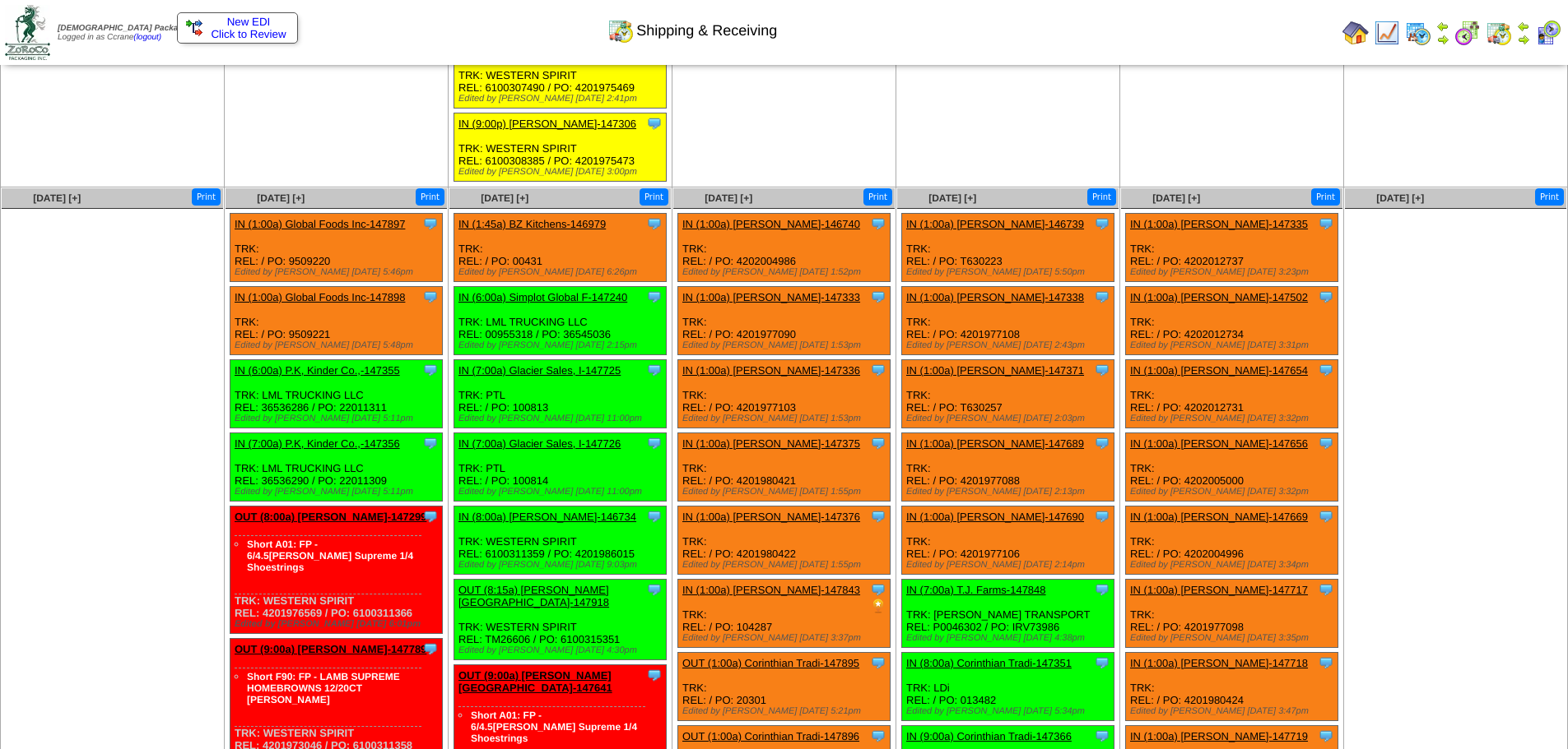
scroll to position [2220, 0]
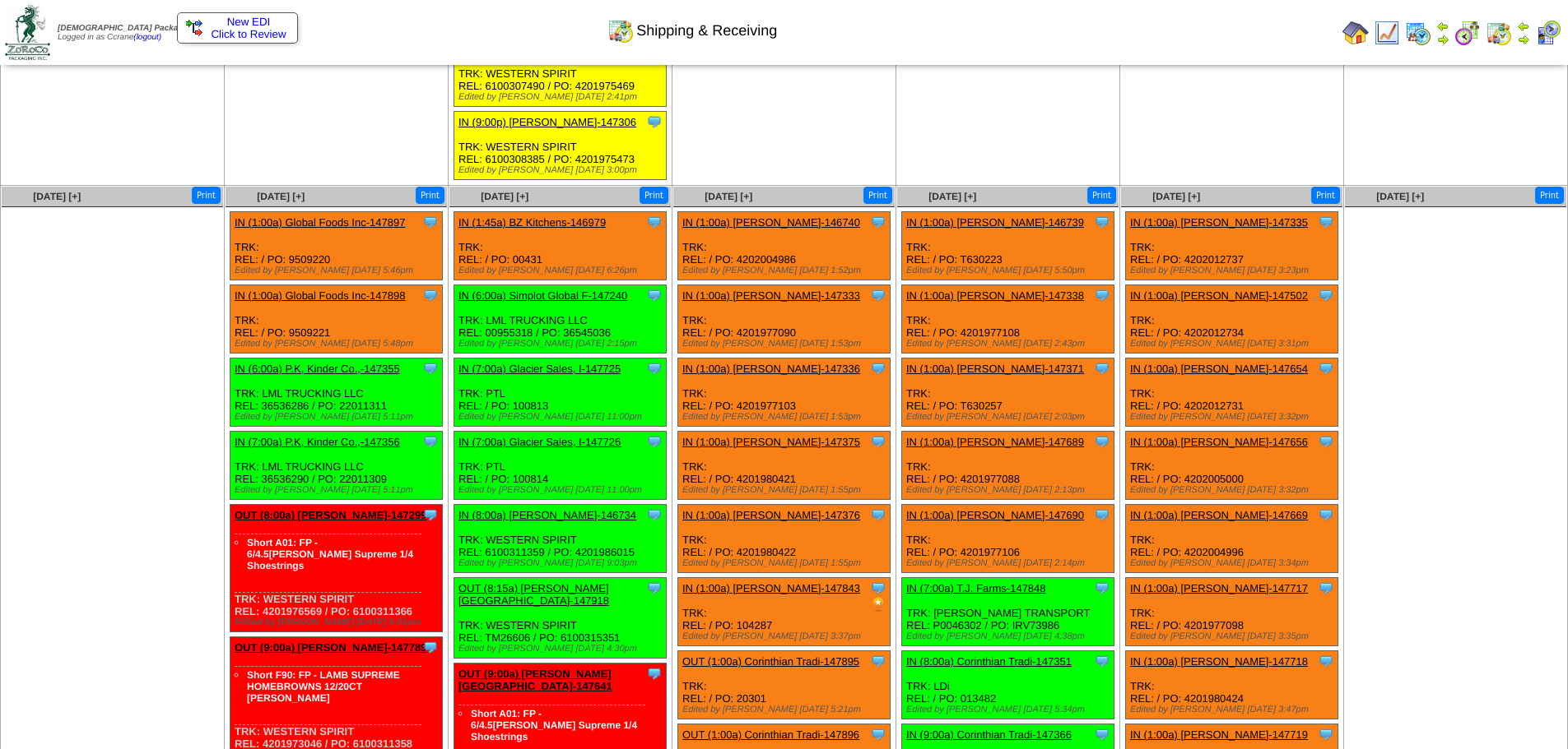
drag, startPoint x: 78, startPoint y: 536, endPoint x: 96, endPoint y: 538, distance: 18.1
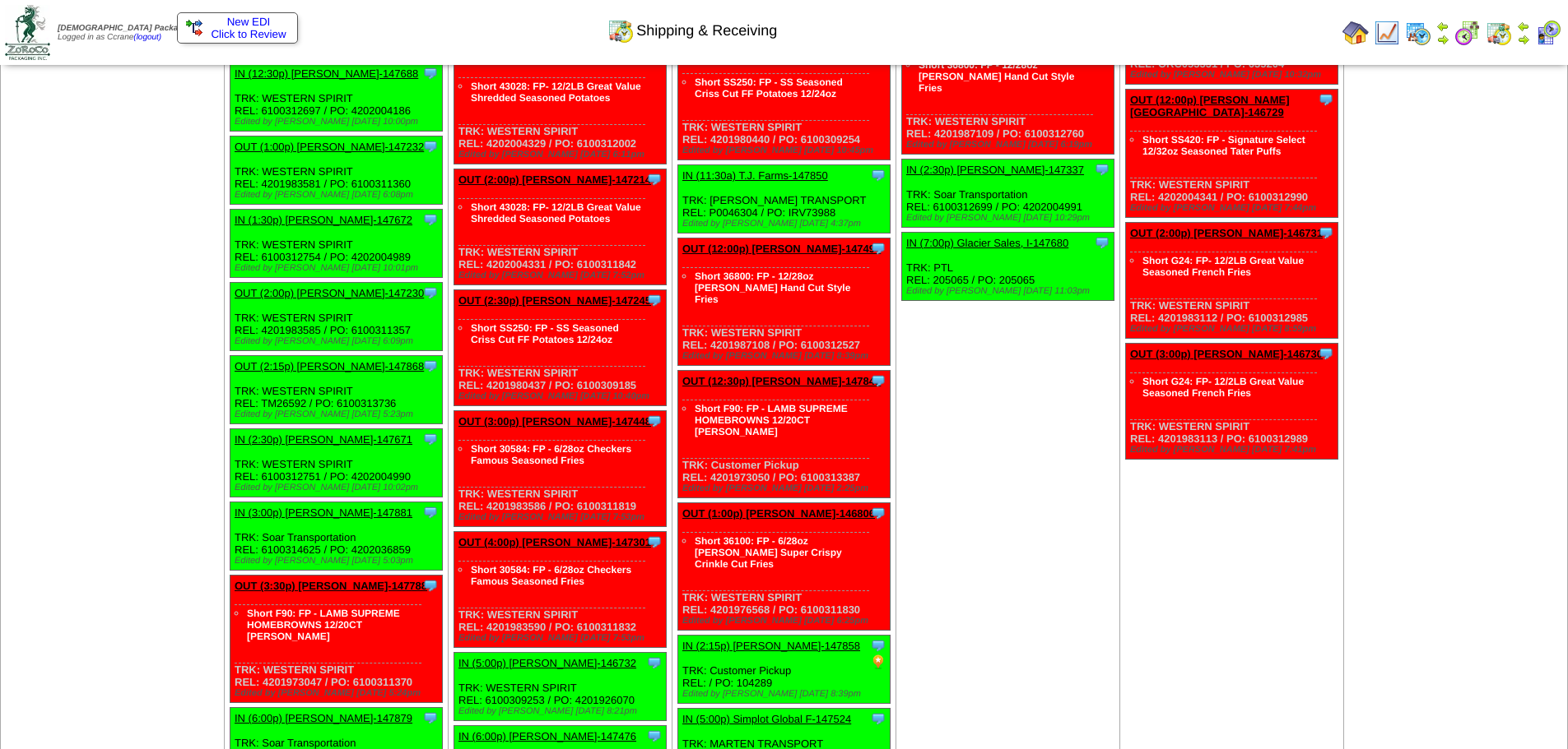
scroll to position [3783, 0]
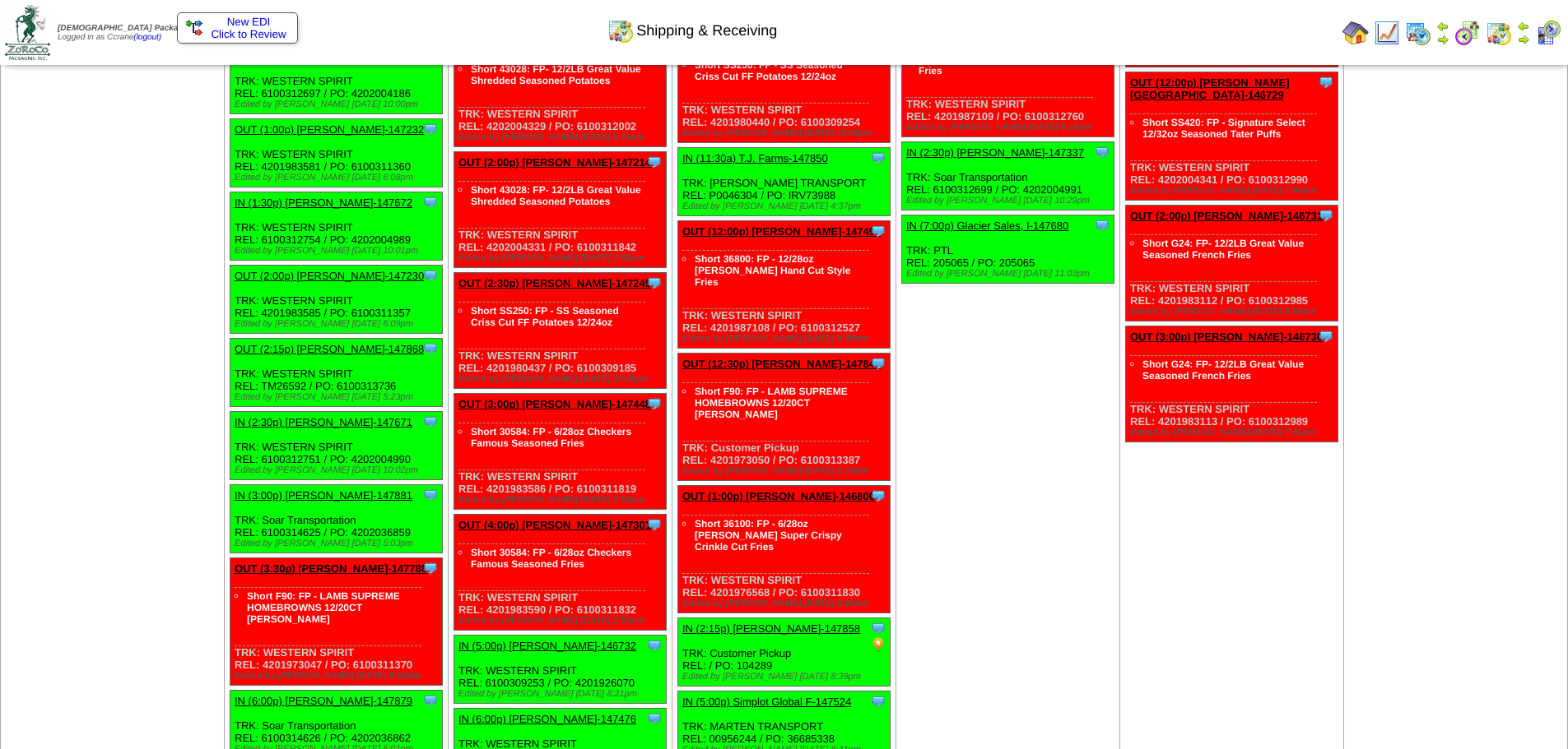
drag, startPoint x: 415, startPoint y: 617, endPoint x: 262, endPoint y: 619, distance: 153.0
click at [262, 619] on div "Clone Item OUT (3:30p) Lamb-Weston-147788 Lamb-Weston ScheduleID: 147788 1152 C…" at bounding box center [336, 622] width 213 height 128
copy div "4201973047 / PO: 6100311370"
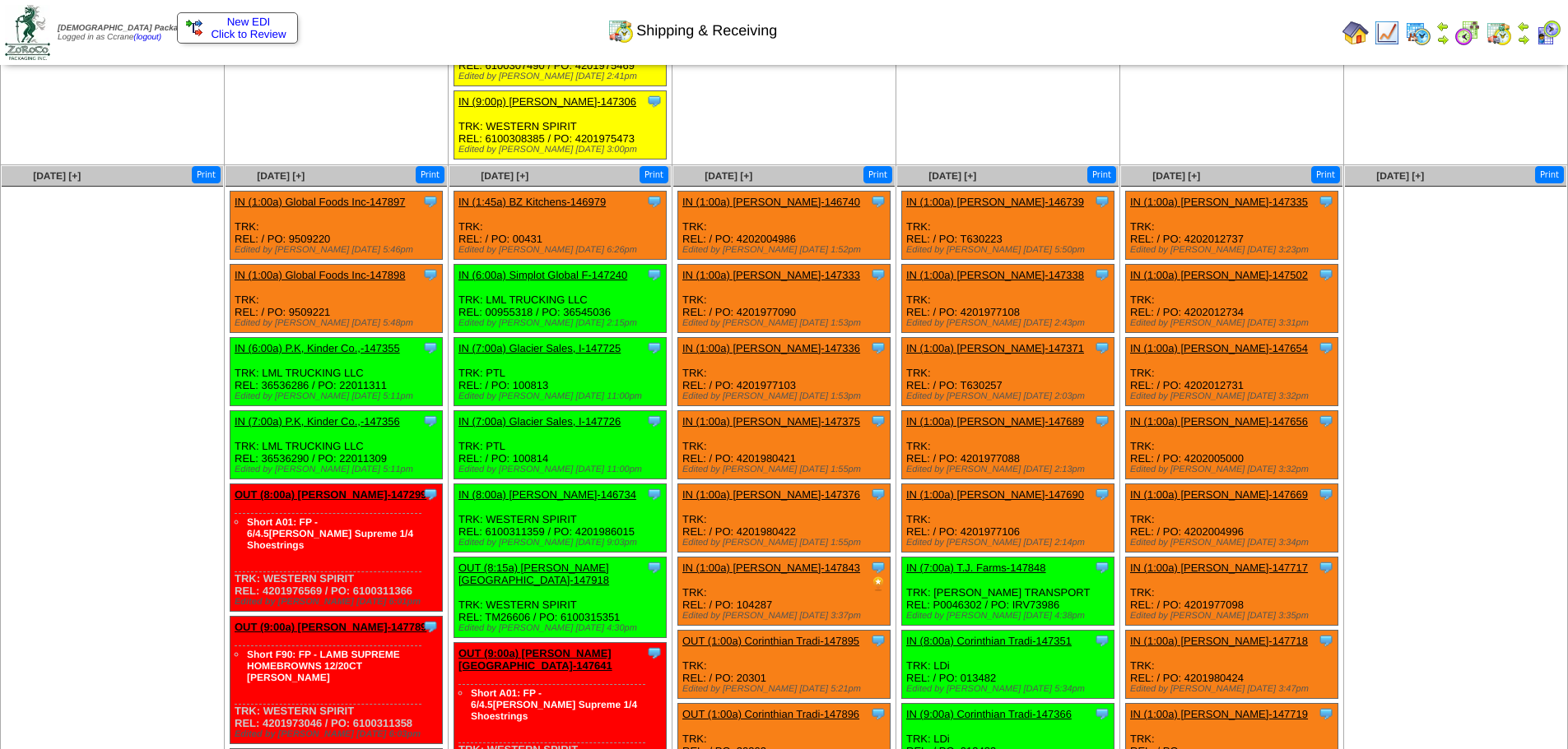
scroll to position [2467, 0]
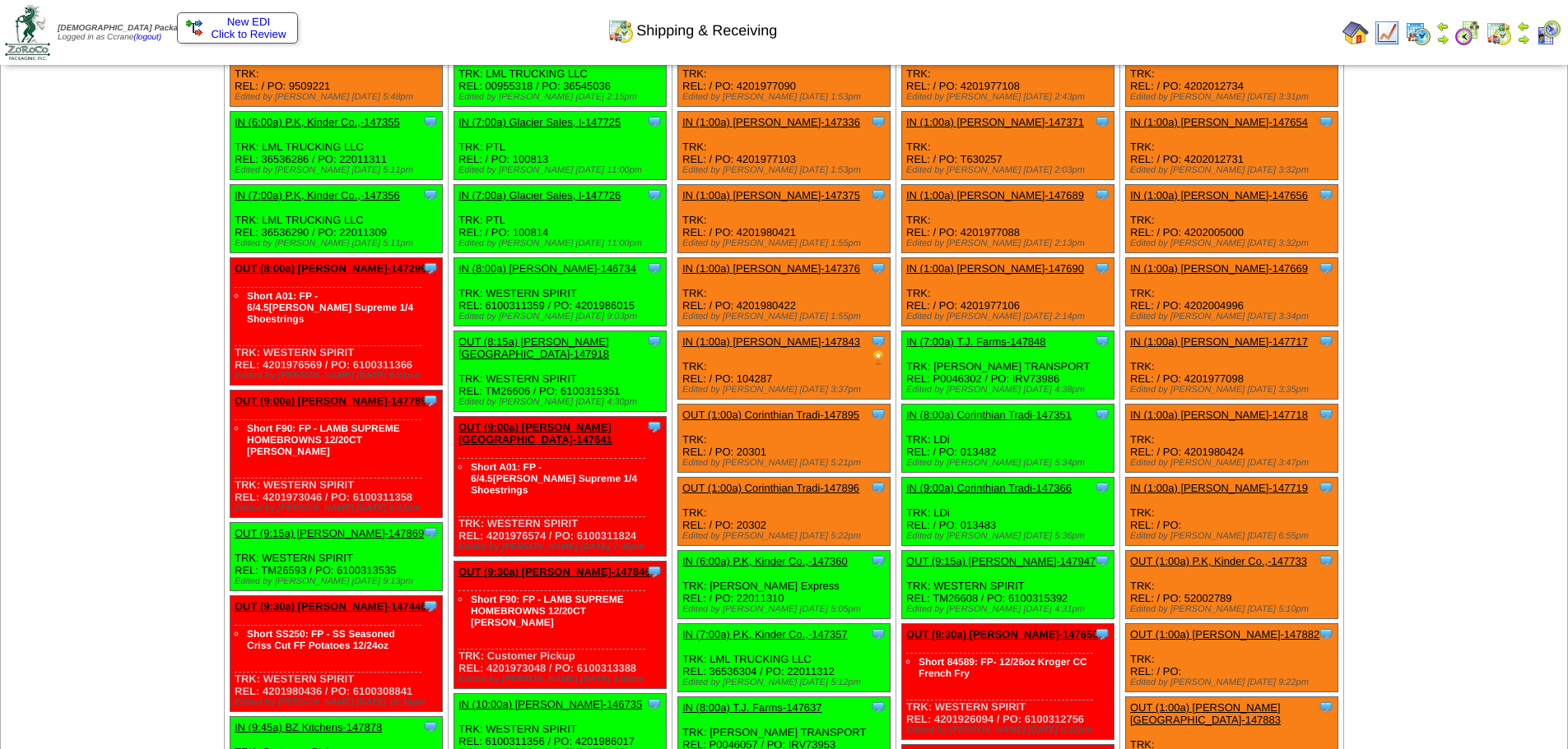
click at [332, 395] on link "OUT (9:00a) Lamb-Weston-147789" at bounding box center [331, 400] width 192 height 12
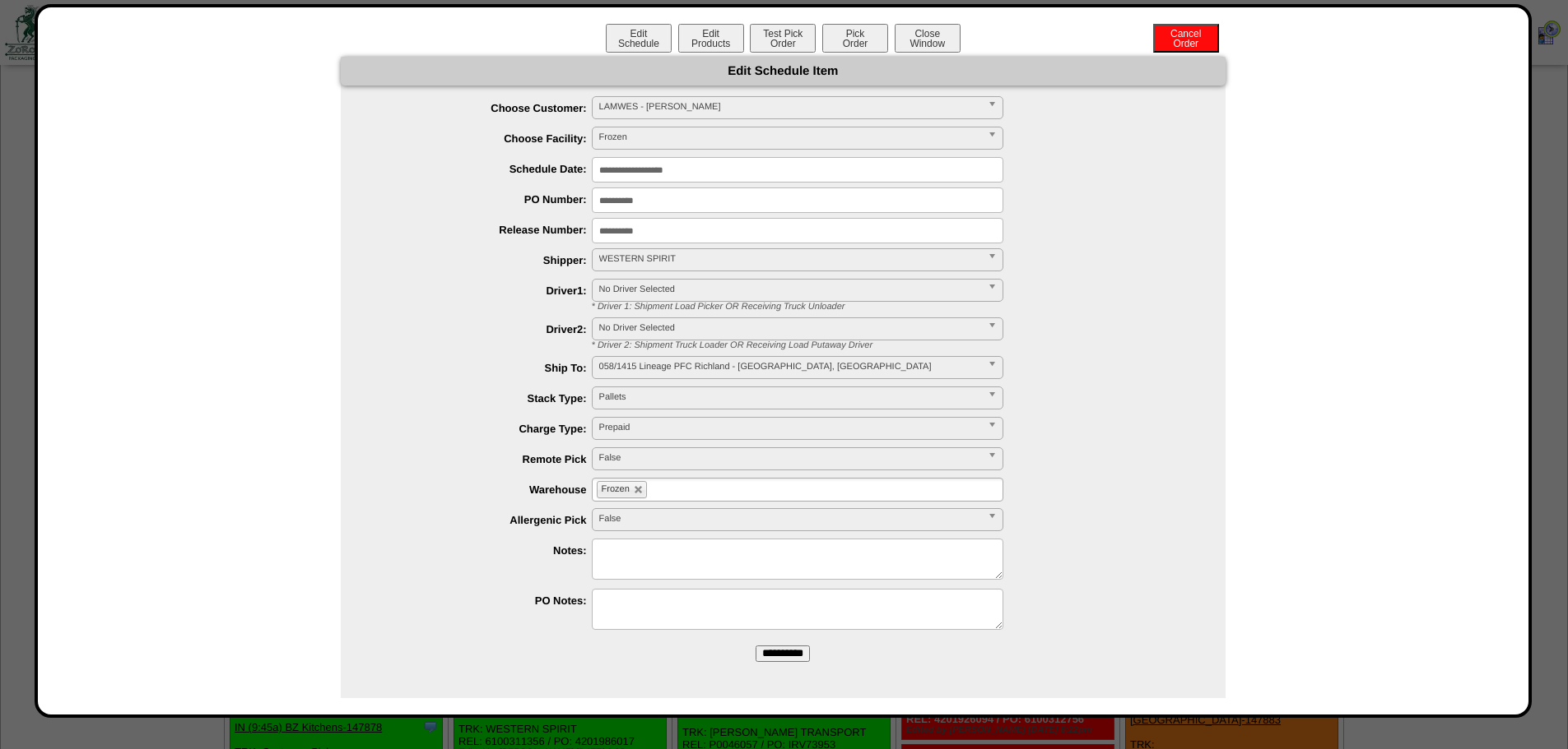
click at [622, 171] on input "**********" at bounding box center [797, 170] width 412 height 26
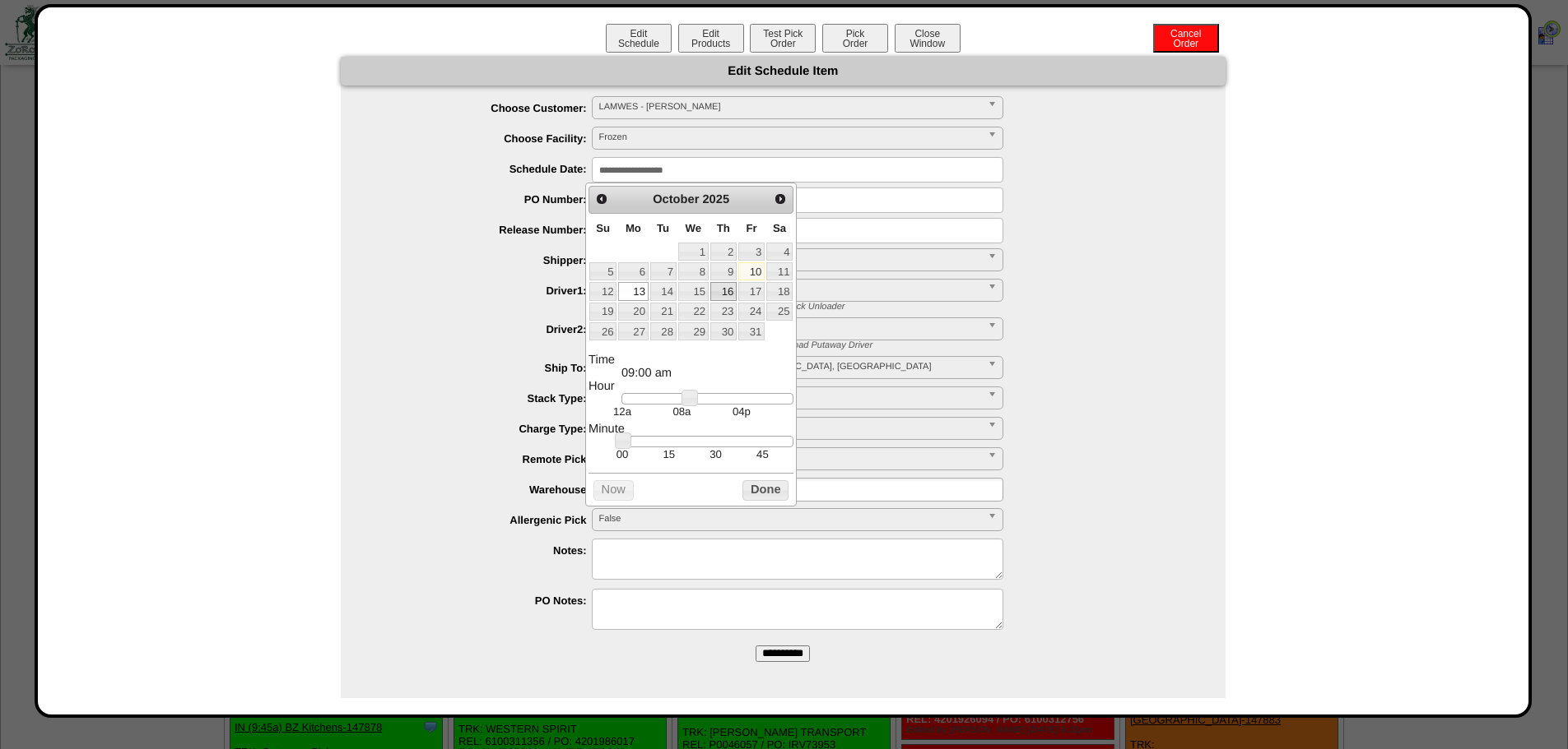
click at [728, 287] on link "16" at bounding box center [723, 292] width 27 height 18
type input "**********"
drag, startPoint x: 690, startPoint y: 404, endPoint x: 593, endPoint y: 409, distance: 97.1
click at [621, 409] on dd "12a 08a 04p" at bounding box center [707, 406] width 172 height 26
click at [907, 42] on button "Close Window" at bounding box center [928, 38] width 66 height 29
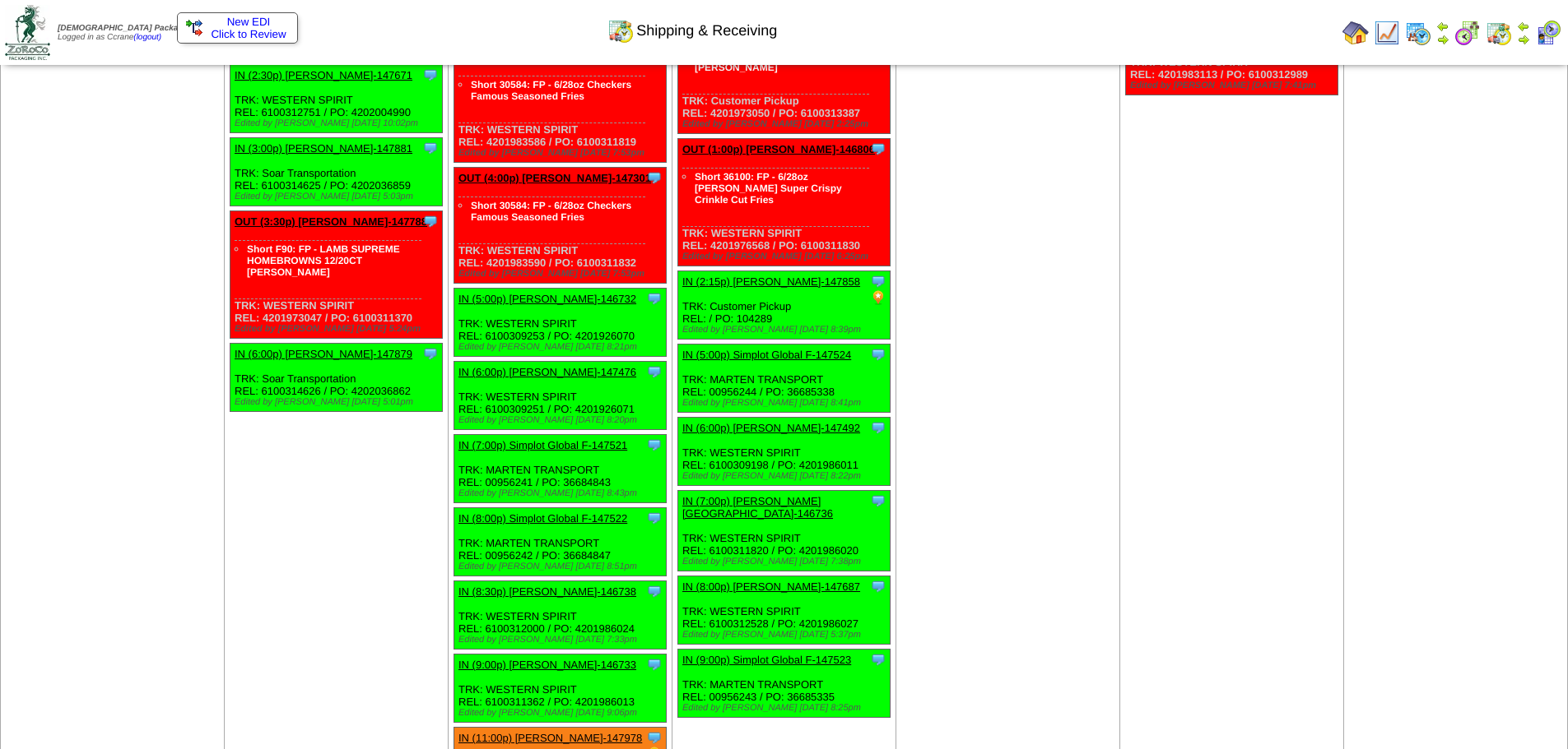
scroll to position [4135, 0]
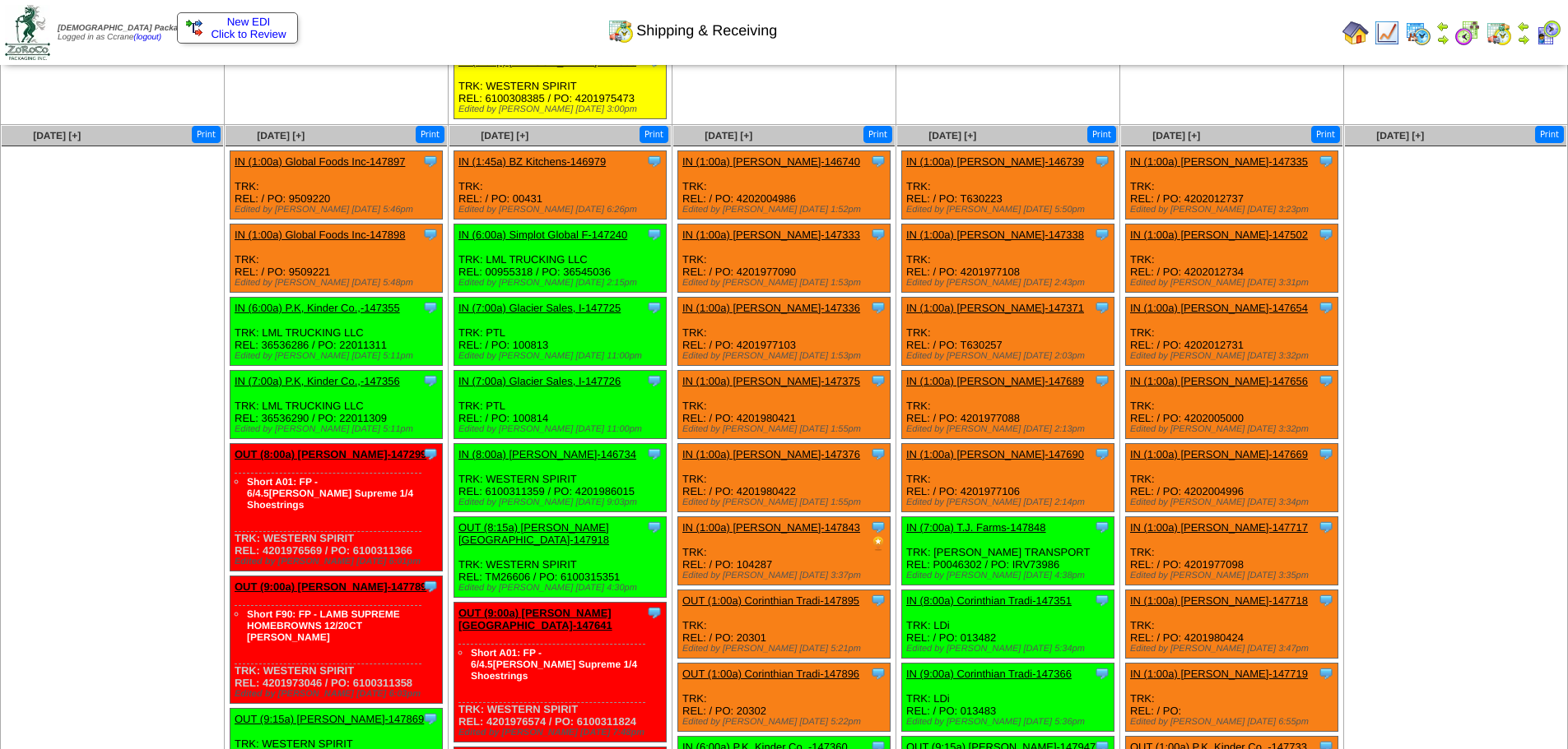
scroll to position [2243, 0]
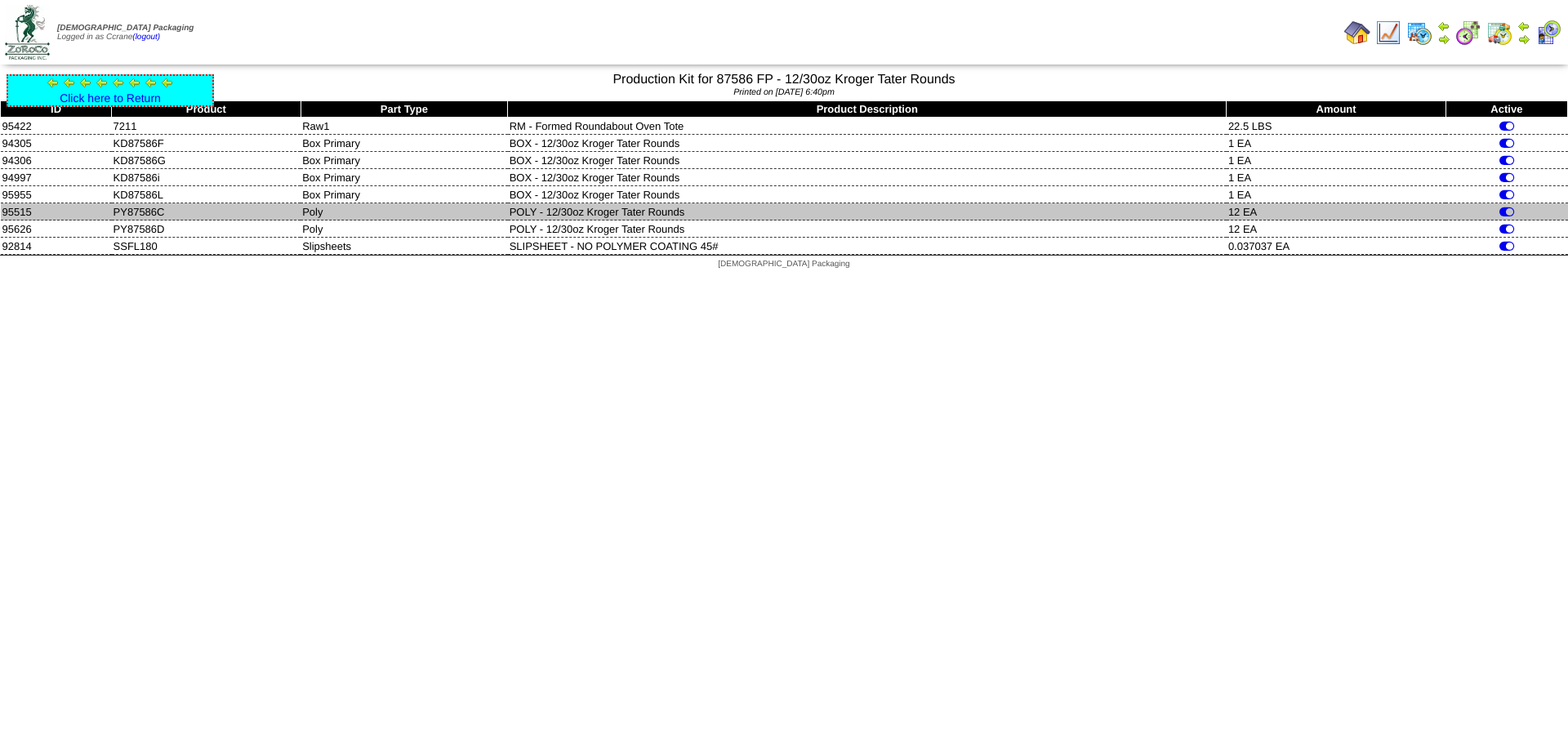
drag, startPoint x: 222, startPoint y: 150, endPoint x: 228, endPoint y: 219, distance: 69.3
click at [228, 219] on tbody "ID Product Part Type Product Description Amount Active 95422 7211 Raw1 RM - For…" at bounding box center [784, 178] width 1567 height 154
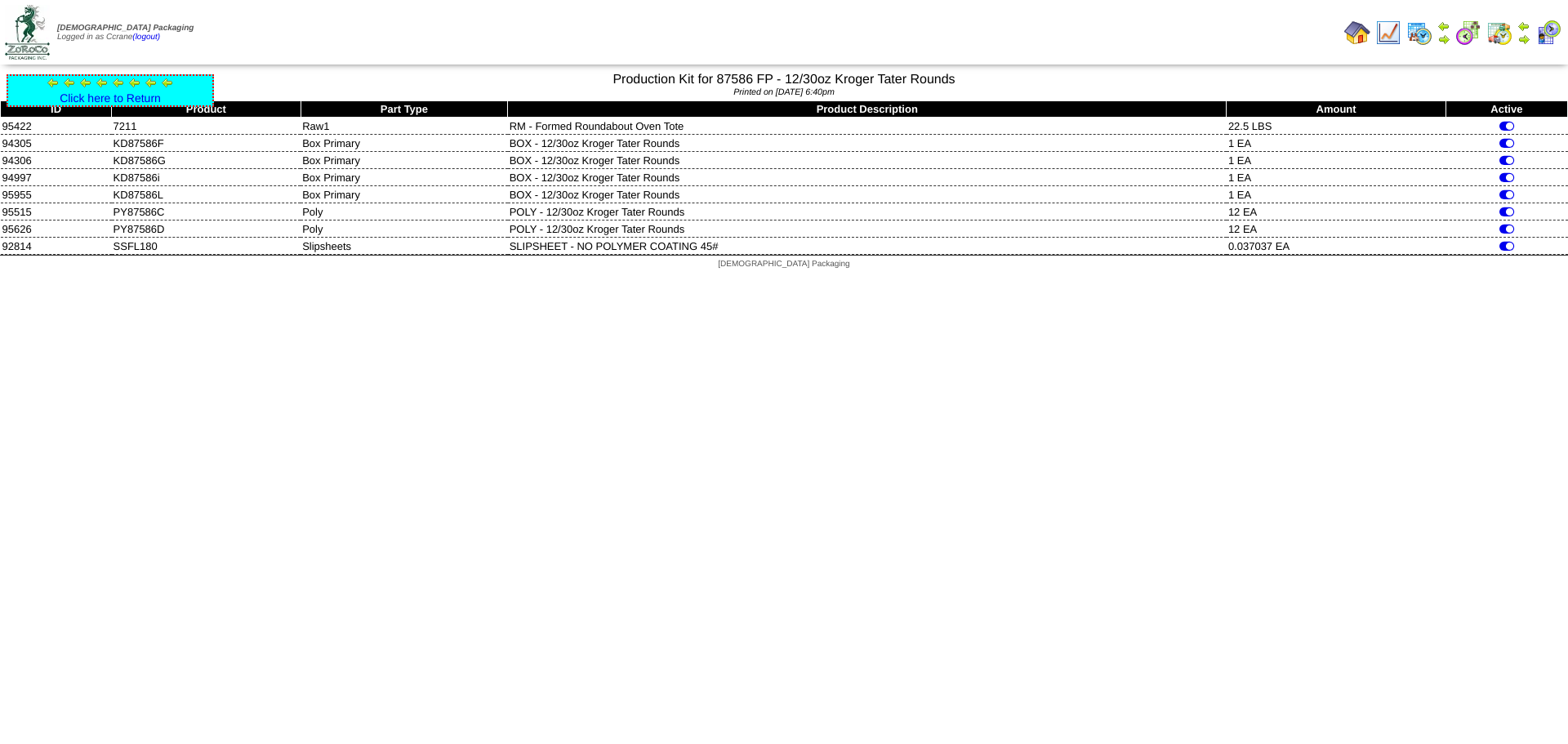
drag, startPoint x: 291, startPoint y: 475, endPoint x: 378, endPoint y: 514, distance: 95.3
click at [292, 278] on html "[DEMOGRAPHIC_DATA] Packaging Logged in as Ccrane (logout) Print All" at bounding box center [784, 139] width 1568 height 278
click at [93, 91] on link "Click here to Return" at bounding box center [110, 98] width 101 height 13
